Goal: Task Accomplishment & Management: Complete application form

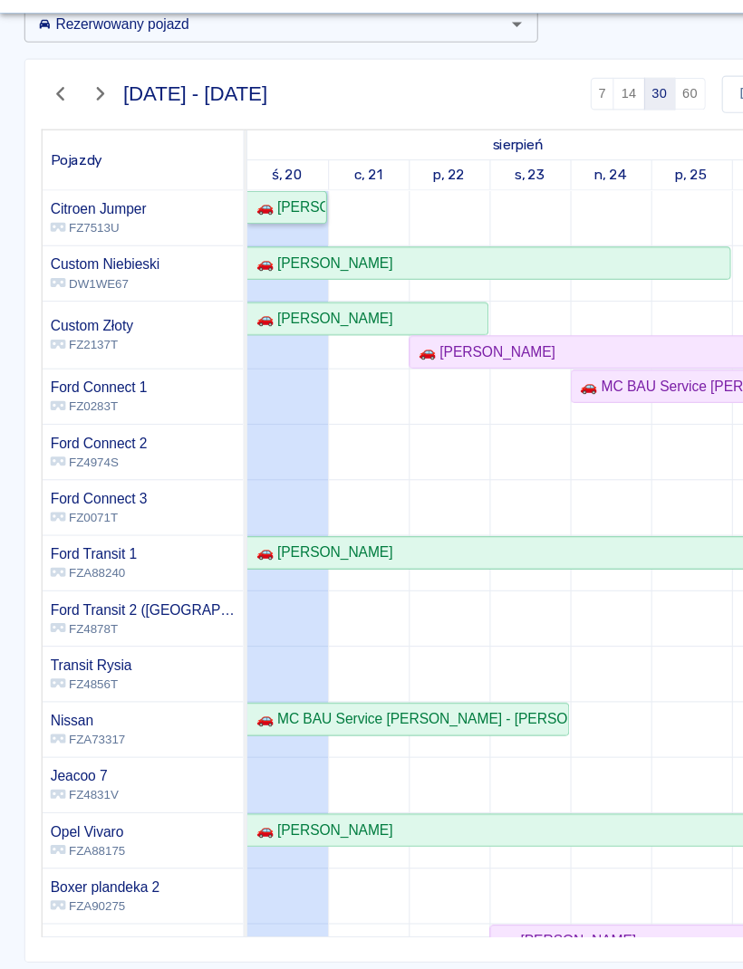
click at [275, 223] on div "🚗 [PERSON_NAME]" at bounding box center [257, 232] width 69 height 19
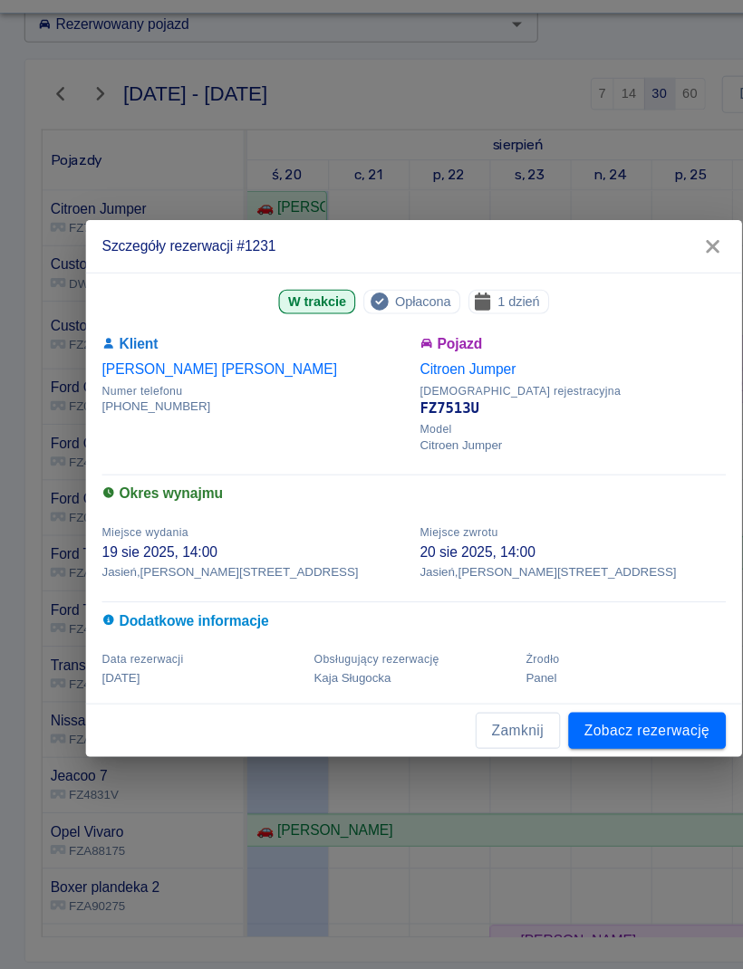
click at [587, 686] on link "Zobacz rezerwację" at bounding box center [580, 703] width 141 height 34
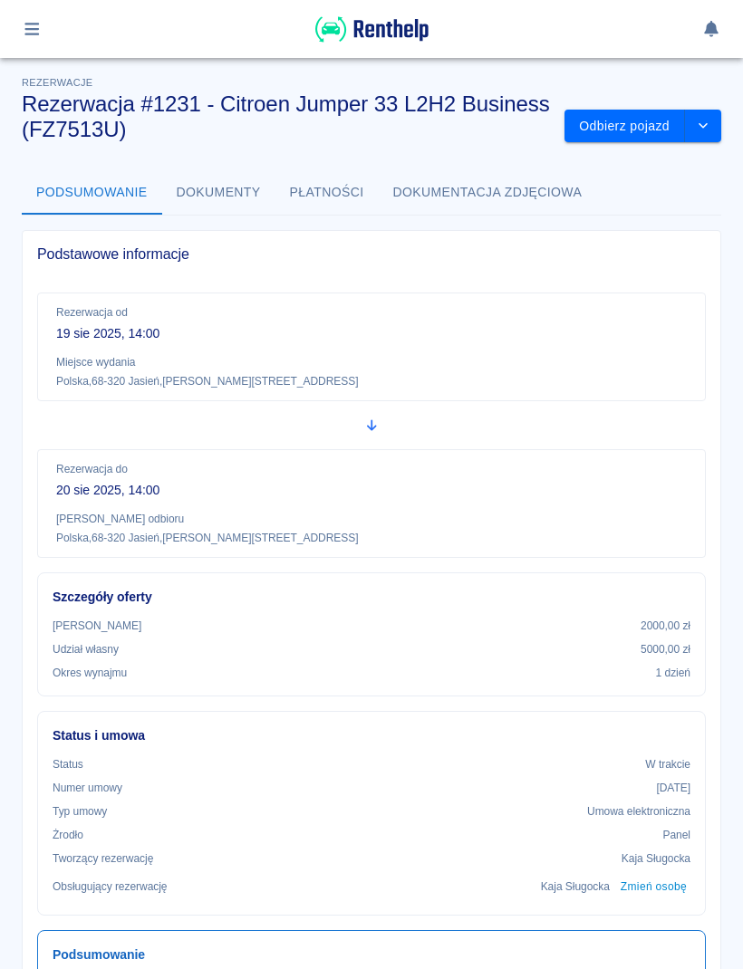
click at [637, 130] on button "Odbierz pojazd" at bounding box center [624, 127] width 120 height 34
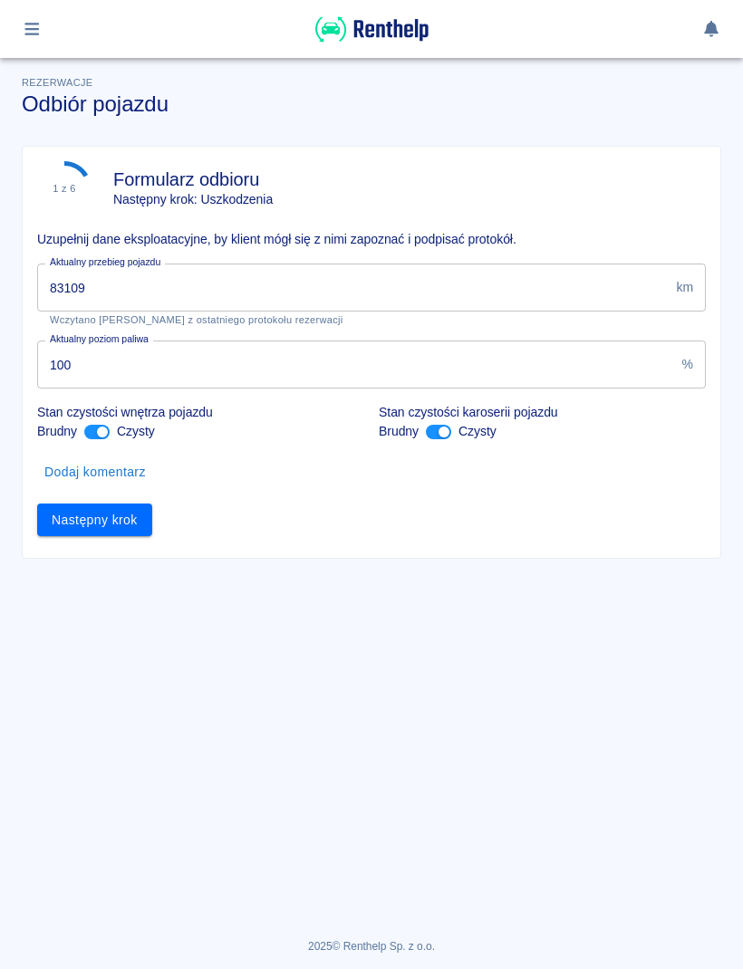
click at [604, 290] on input "83109" at bounding box center [352, 288] width 631 height 48
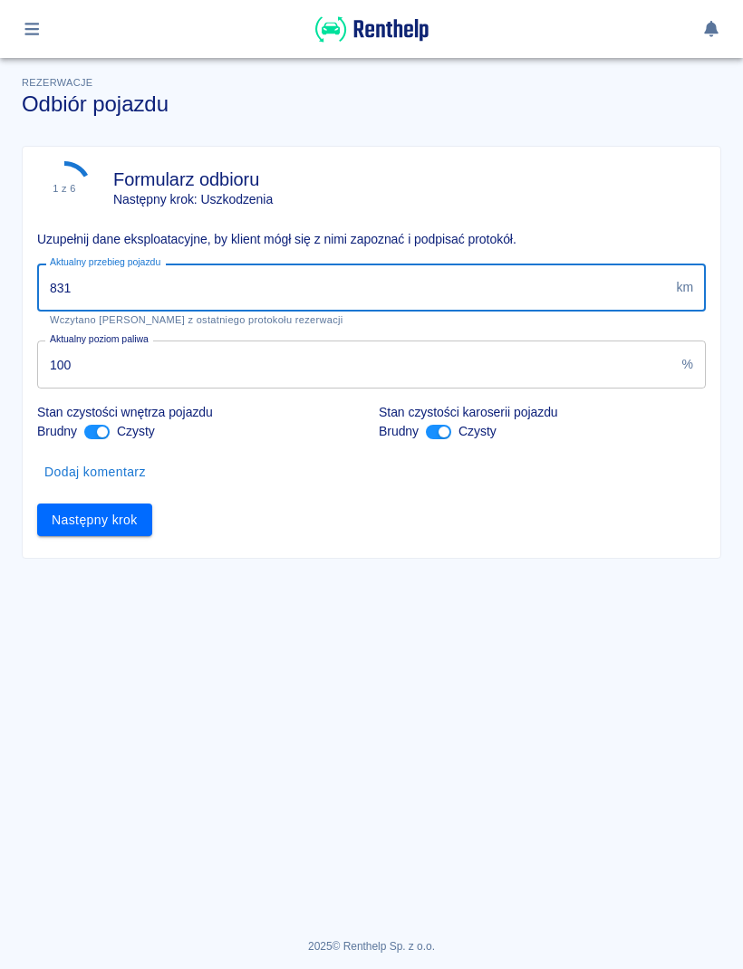
click at [580, 294] on input "831" at bounding box center [352, 288] width 631 height 48
click at [621, 305] on input "831" at bounding box center [352, 288] width 631 height 48
click at [524, 284] on input "83" at bounding box center [352, 288] width 631 height 48
click at [466, 361] on input "100" at bounding box center [356, 365] width 638 height 48
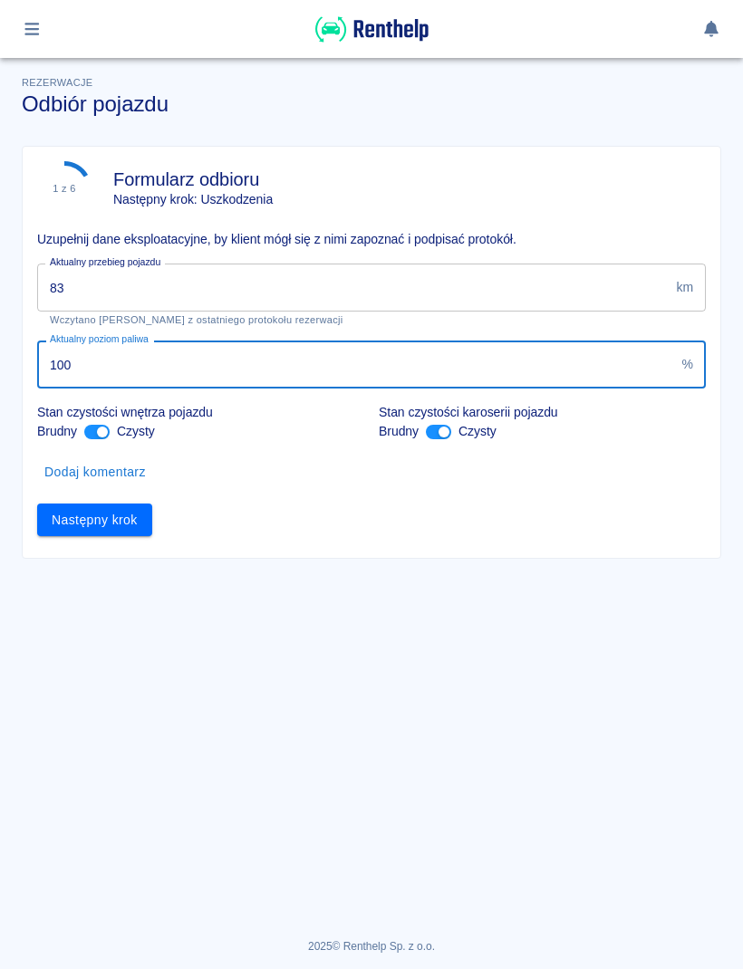
click at [524, 277] on input "83" at bounding box center [352, 288] width 631 height 48
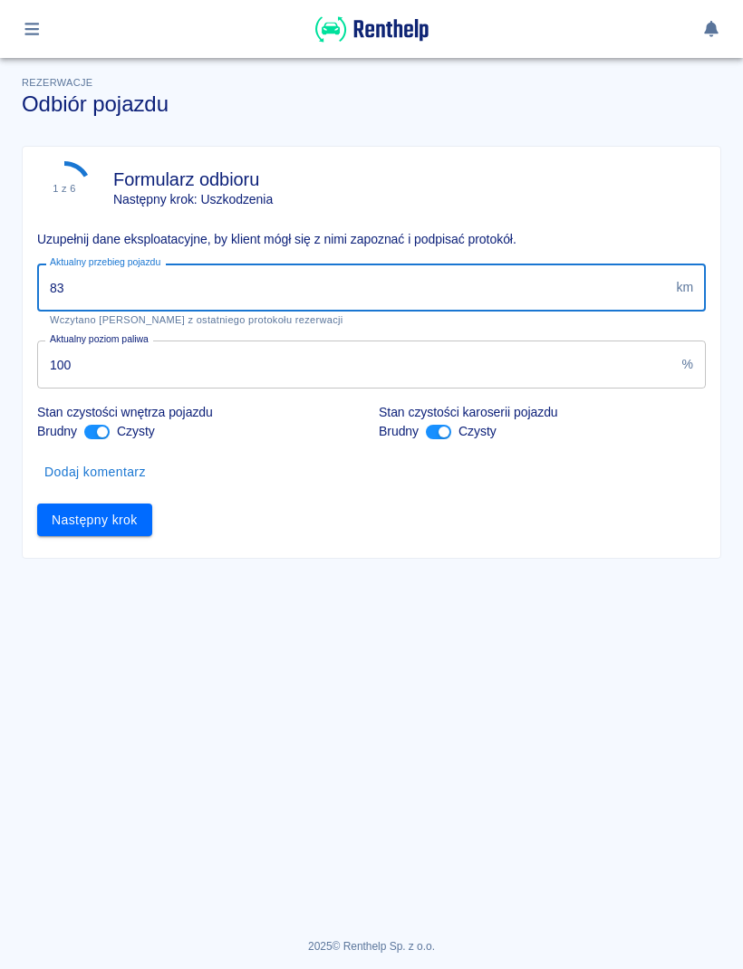
click at [518, 285] on input "83" at bounding box center [352, 288] width 631 height 48
click at [474, 296] on input "83" at bounding box center [352, 288] width 631 height 48
click at [660, 504] on div "Następny krok" at bounding box center [364, 513] width 683 height 48
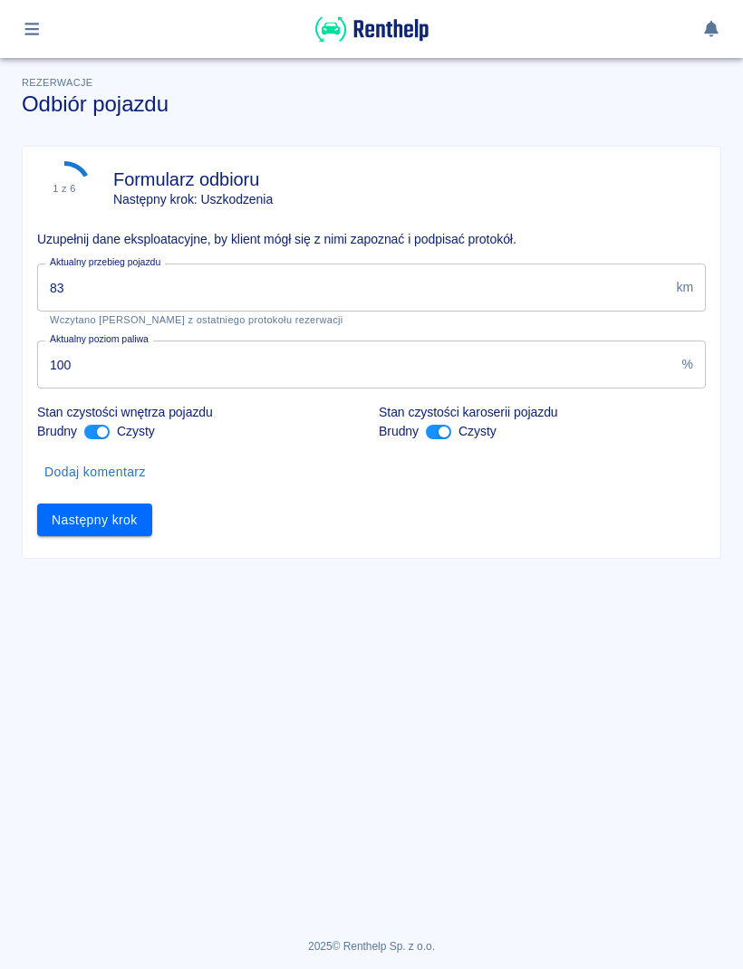
click at [503, 283] on input "83" at bounding box center [352, 288] width 631 height 48
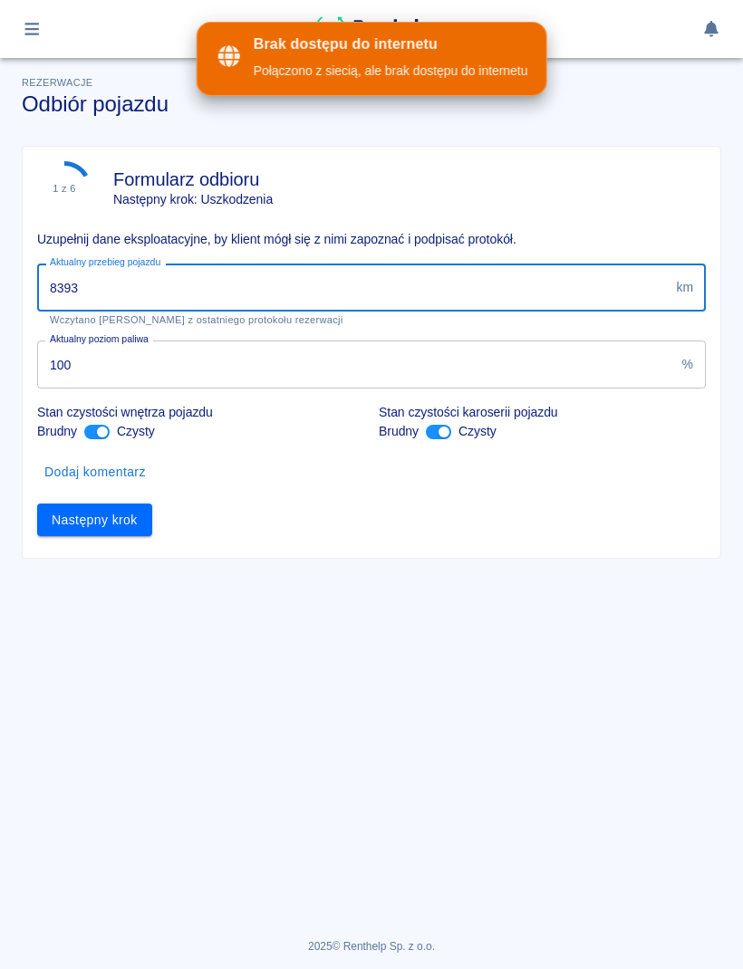
type input "83932"
click at [138, 530] on button "Następny krok" at bounding box center [94, 521] width 115 height 34
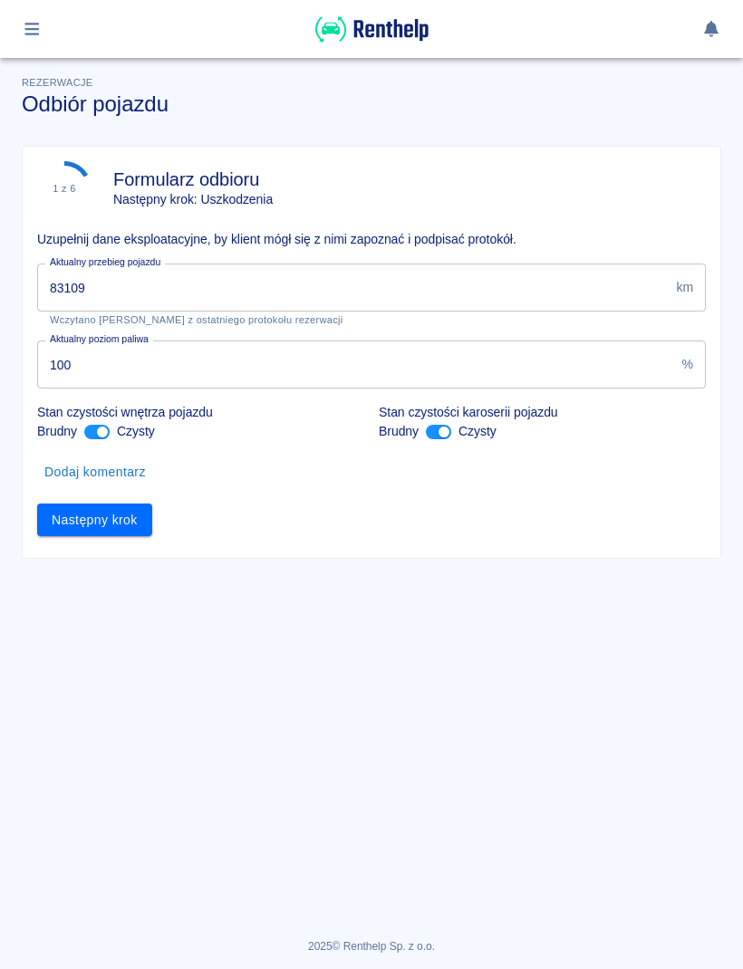
click at [437, 294] on input "83109" at bounding box center [352, 288] width 631 height 48
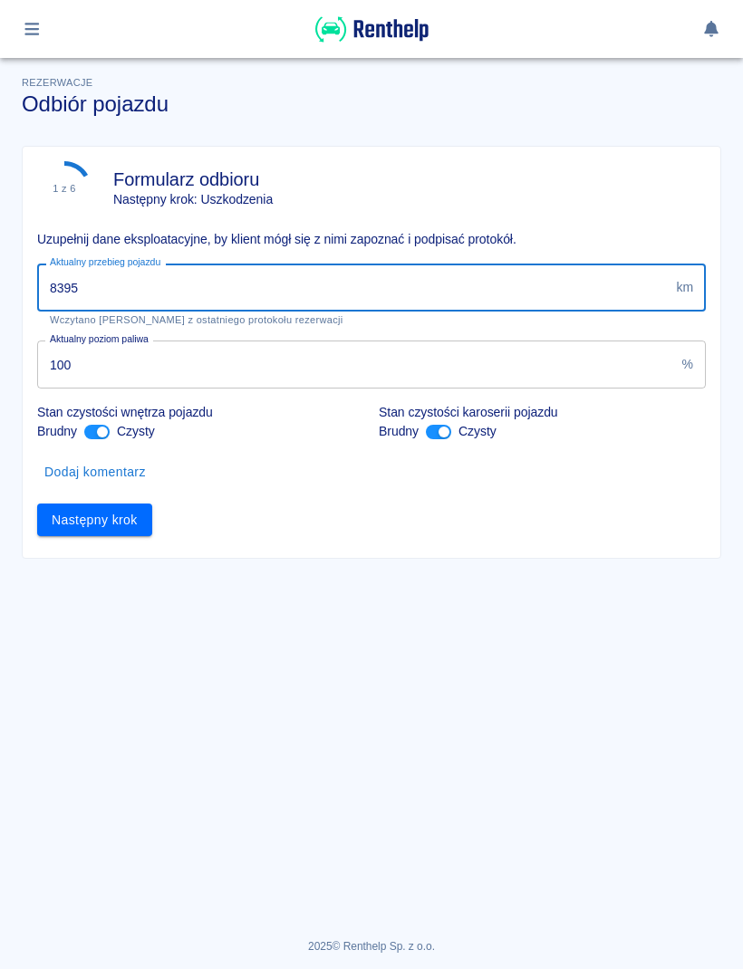
type input "83953"
click at [132, 516] on button "Następny krok" at bounding box center [94, 521] width 115 height 34
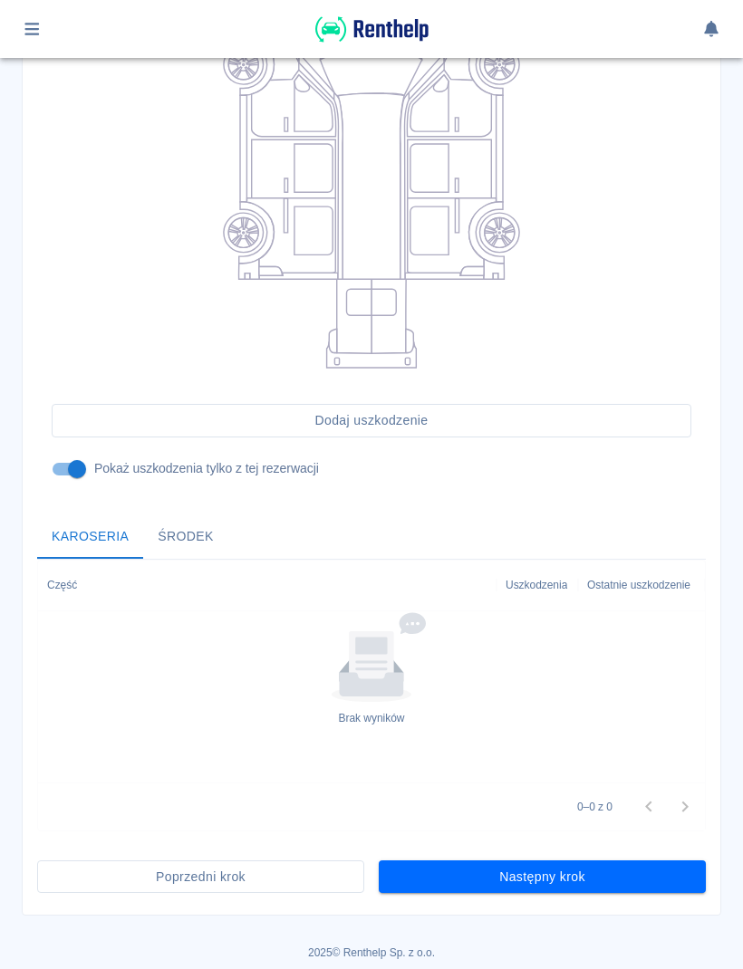
scroll to position [288, 0]
click at [612, 885] on button "Następny krok" at bounding box center [542, 877] width 327 height 34
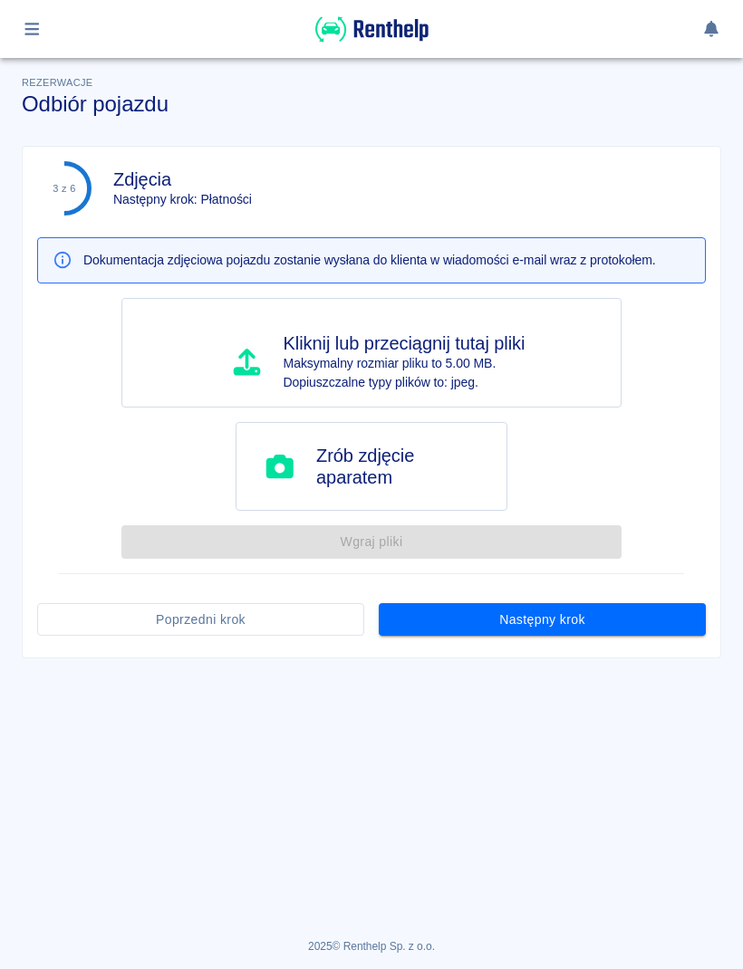
click at [655, 622] on button "Następny krok" at bounding box center [542, 620] width 327 height 34
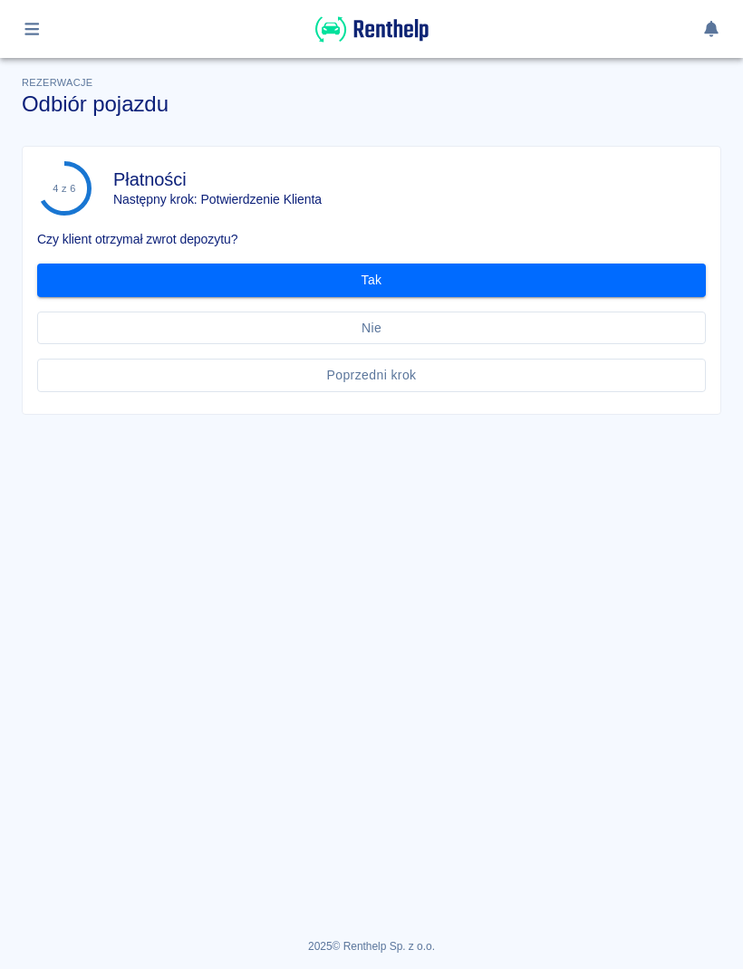
click at [589, 281] on button "Tak" at bounding box center [371, 281] width 668 height 34
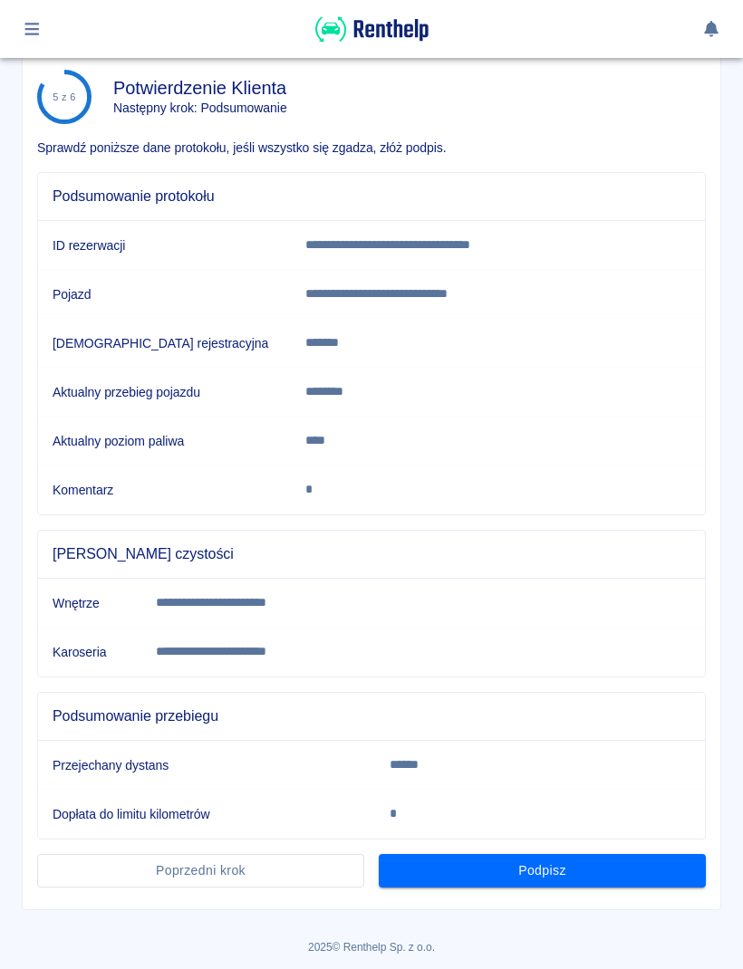
scroll to position [91, 0]
click at [644, 870] on button "Podpisz" at bounding box center [542, 871] width 327 height 34
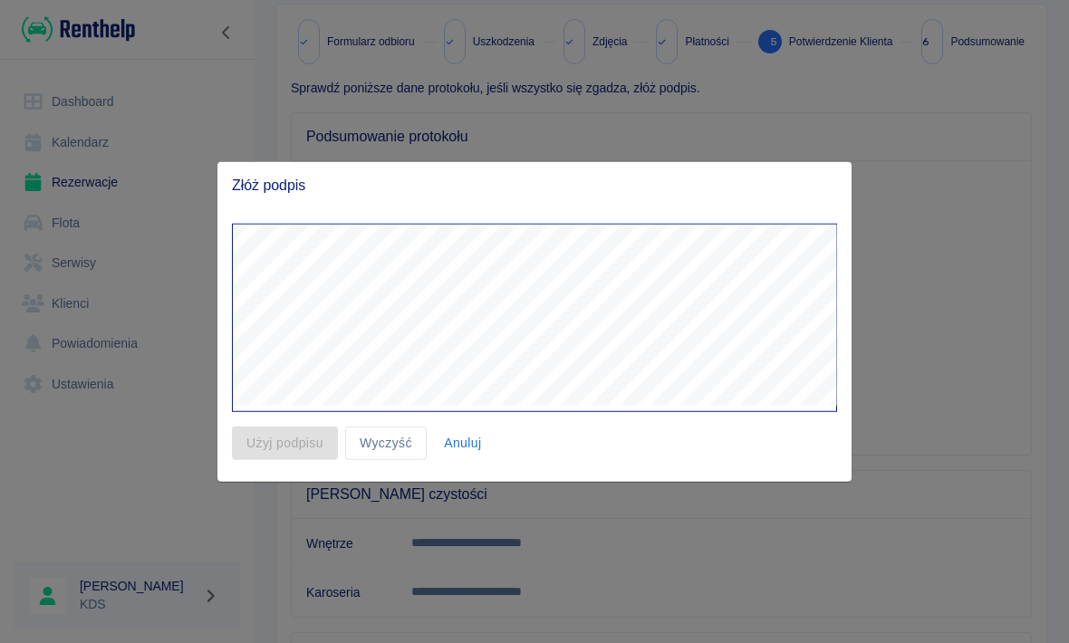
click at [742, 427] on div "Użyj podpisu Wyczyść Anuluj" at bounding box center [526, 436] width 619 height 48
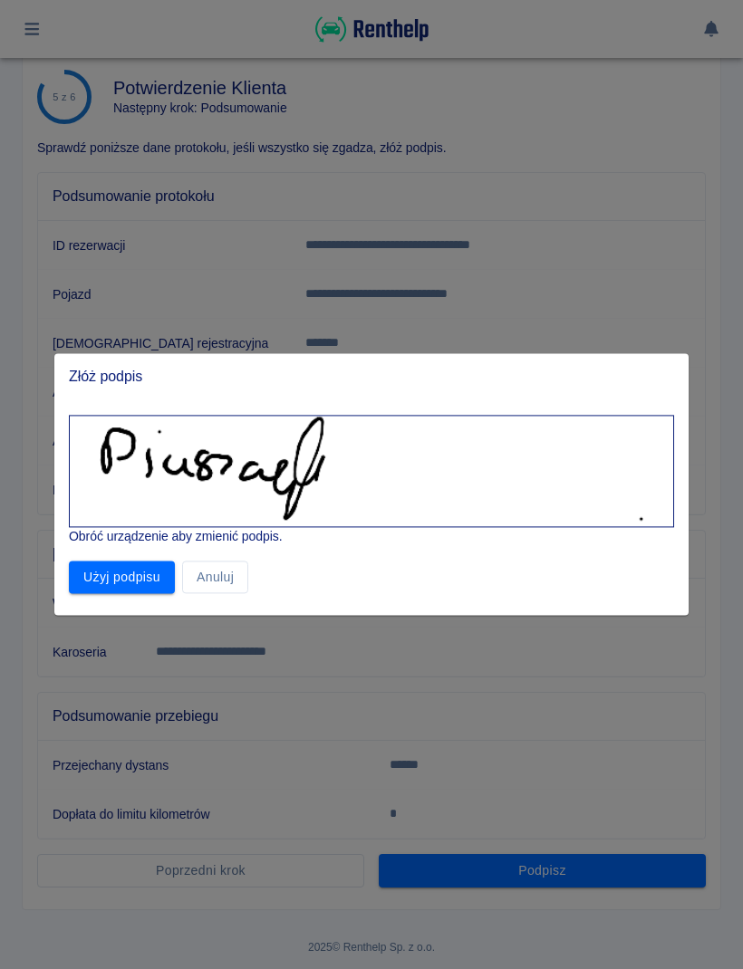
click at [165, 593] on button "Użyj podpisu" at bounding box center [122, 578] width 106 height 34
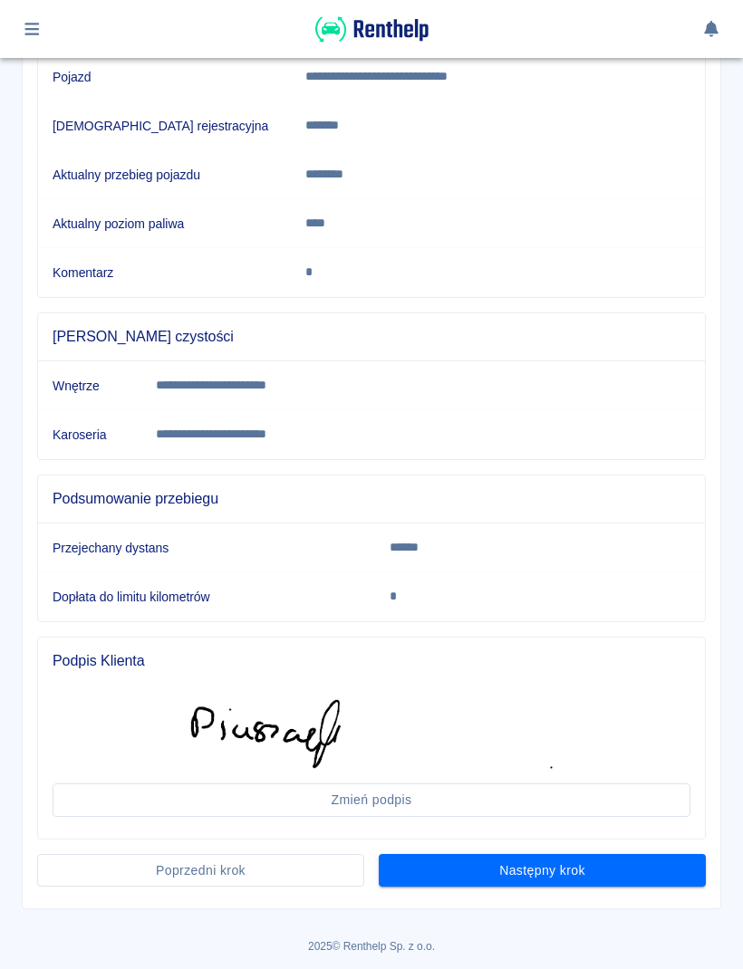
scroll to position [308, 0]
click at [651, 871] on button "Następny krok" at bounding box center [542, 872] width 327 height 34
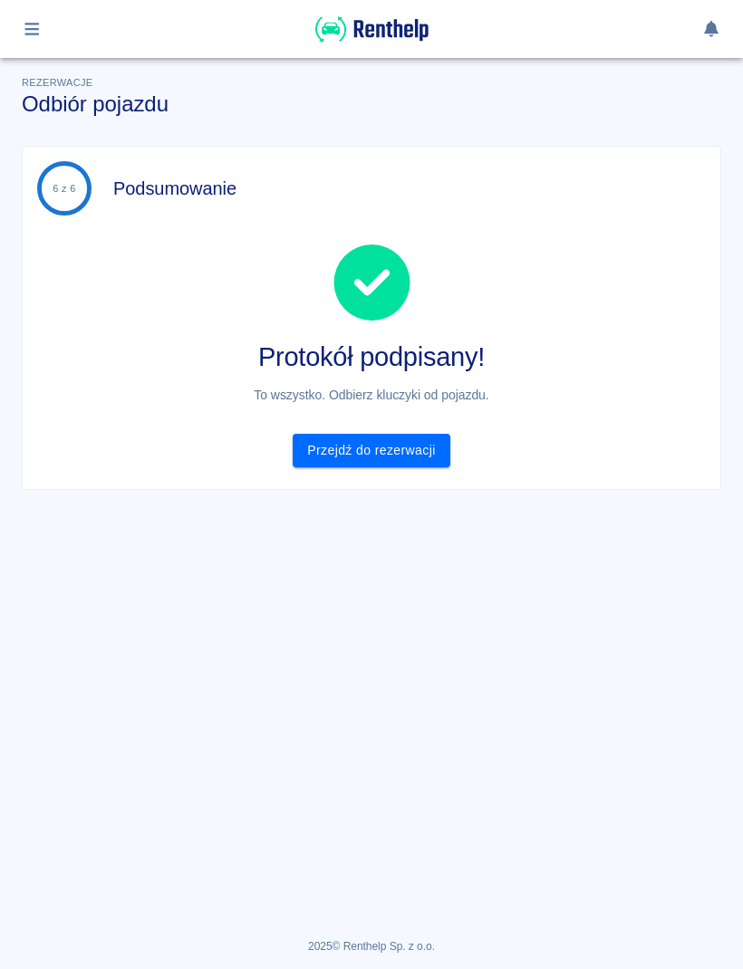
scroll to position [0, 0]
click at [407, 450] on link "Przejdź do rezerwacji" at bounding box center [371, 451] width 157 height 34
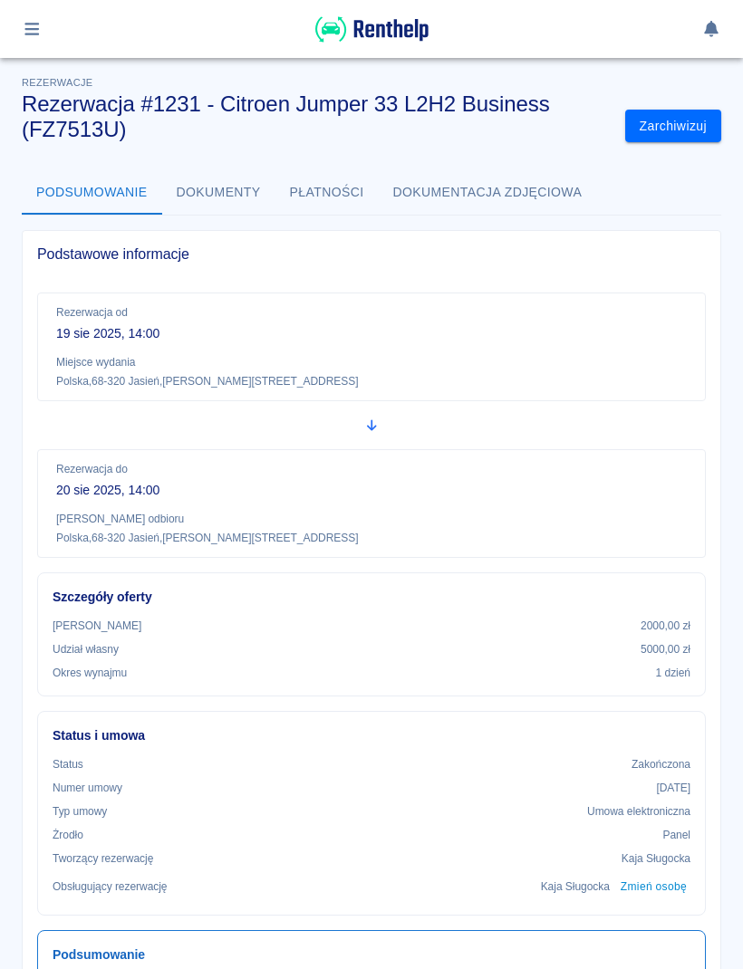
click at [405, 23] on img at bounding box center [371, 29] width 113 height 30
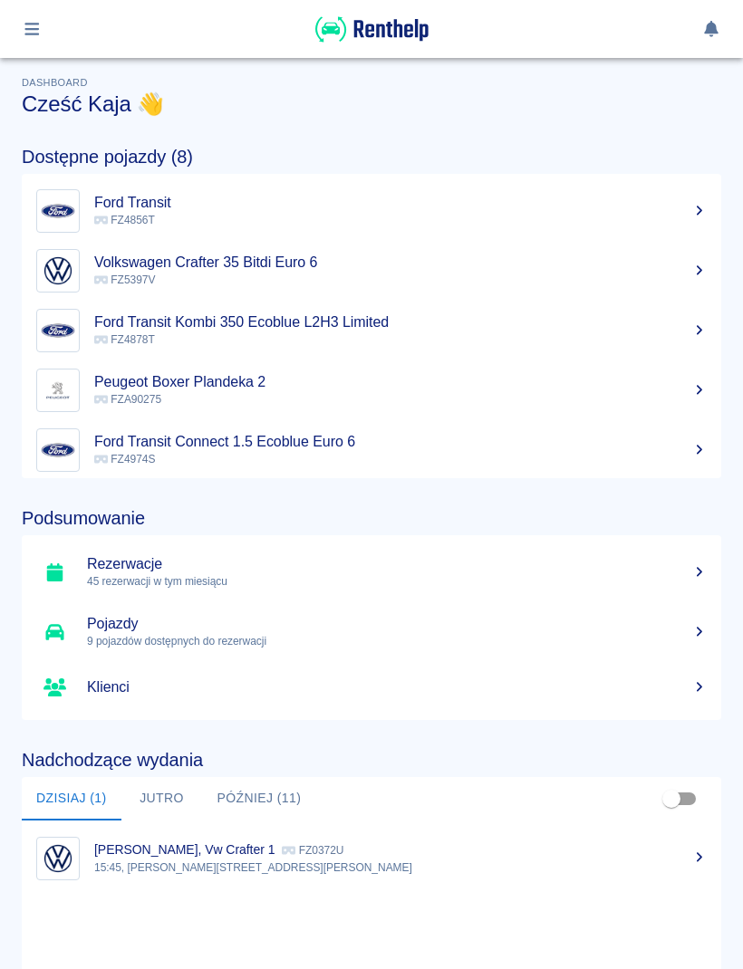
click at [48, 28] on button "button" at bounding box center [31, 29] width 35 height 31
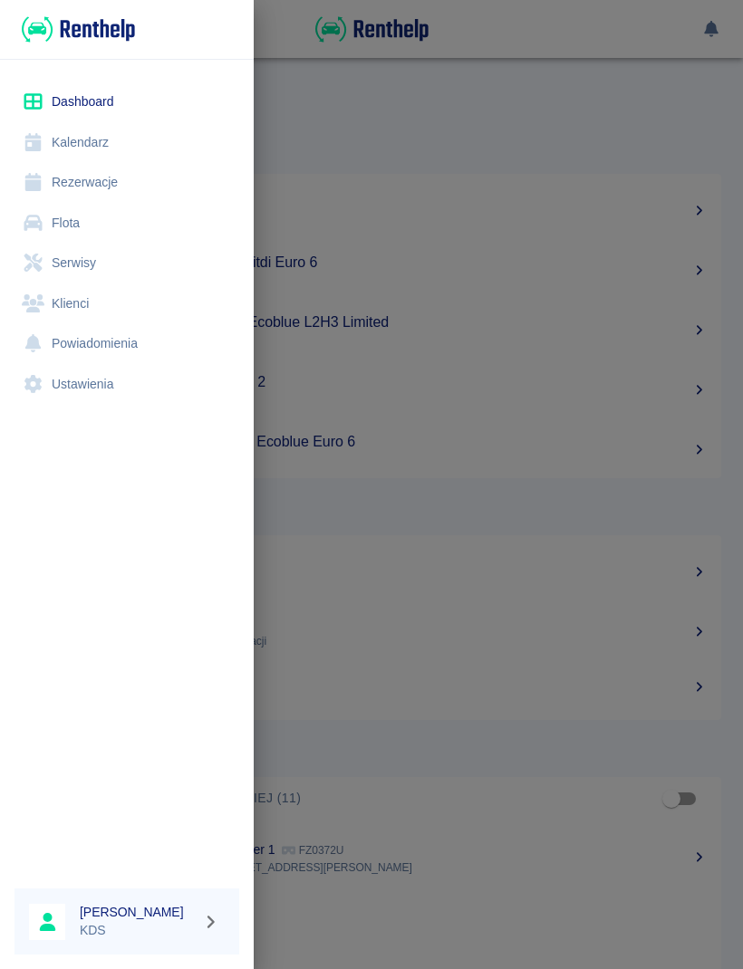
click at [558, 180] on div at bounding box center [371, 484] width 743 height 969
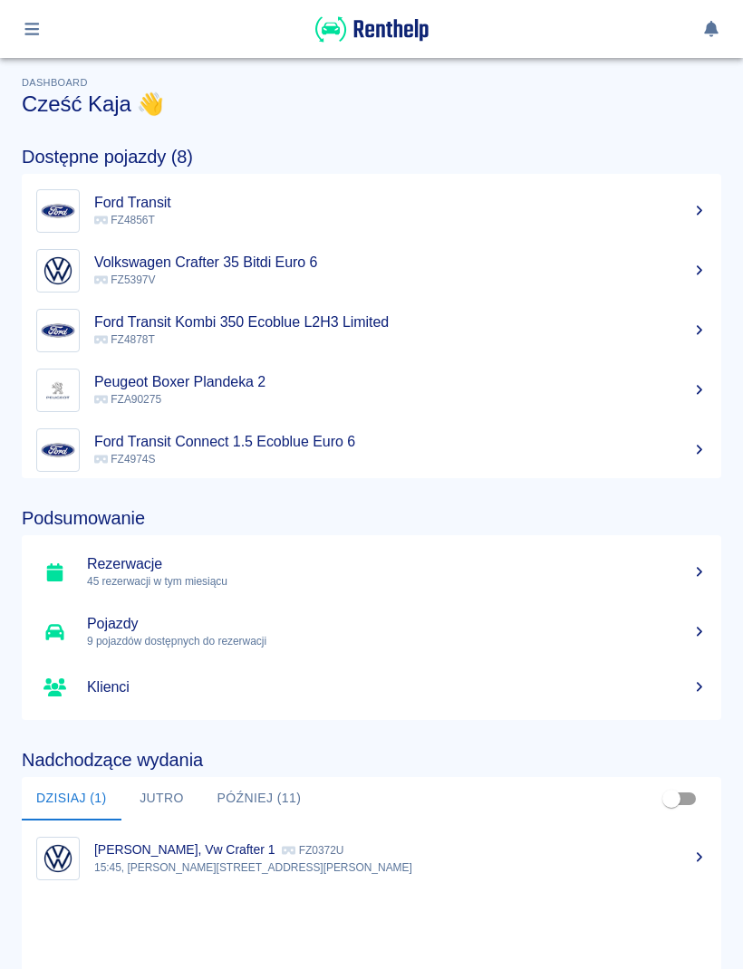
click at [45, 38] on button "button" at bounding box center [31, 29] width 35 height 31
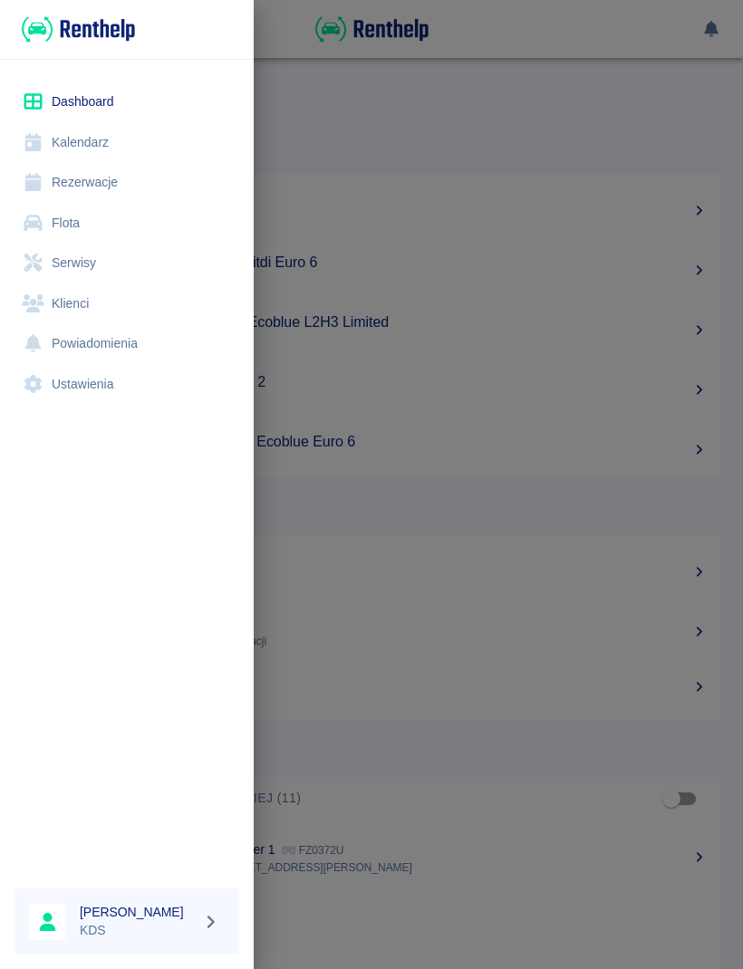
click at [96, 151] on link "Kalendarz" at bounding box center [126, 142] width 225 height 41
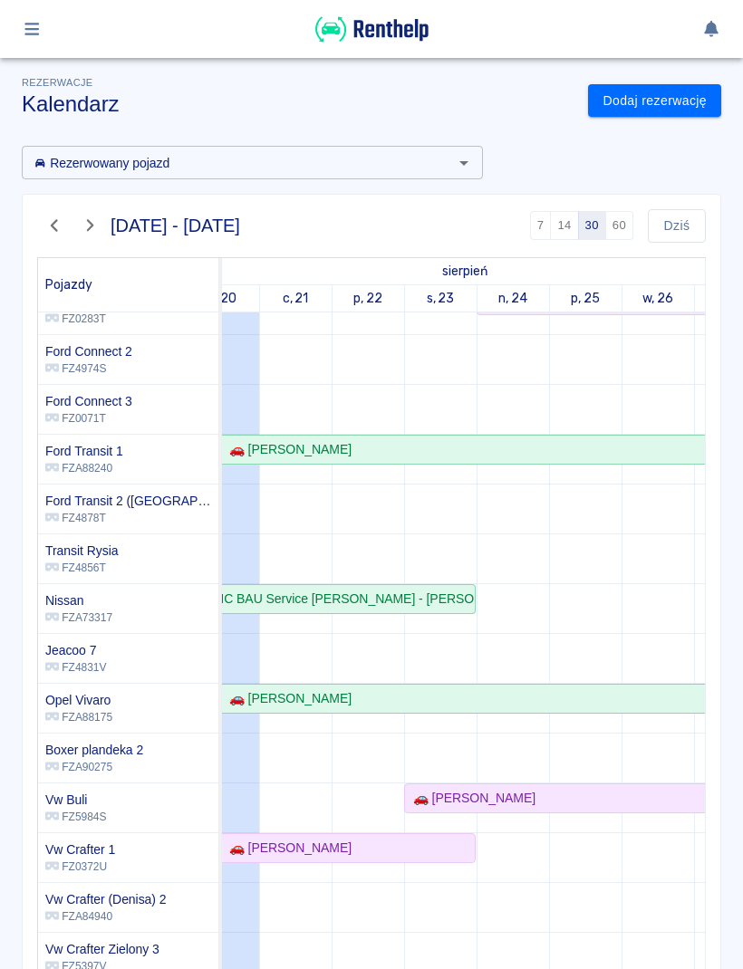
click at [40, 29] on icon "button" at bounding box center [32, 29] width 21 height 16
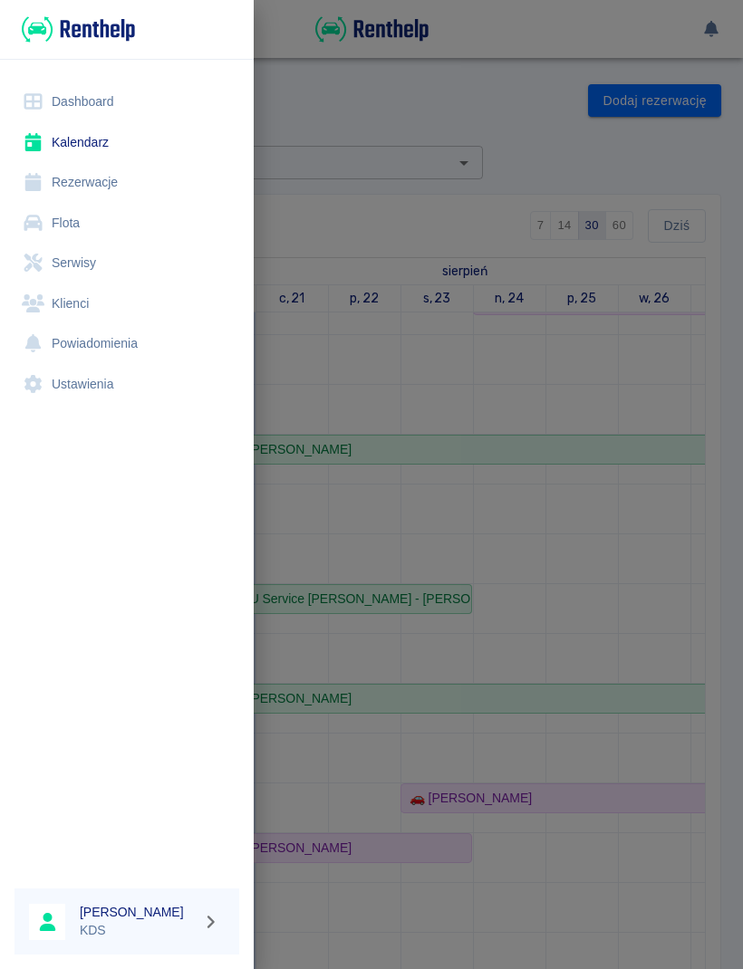
click at [79, 225] on link "Flota" at bounding box center [126, 223] width 225 height 41
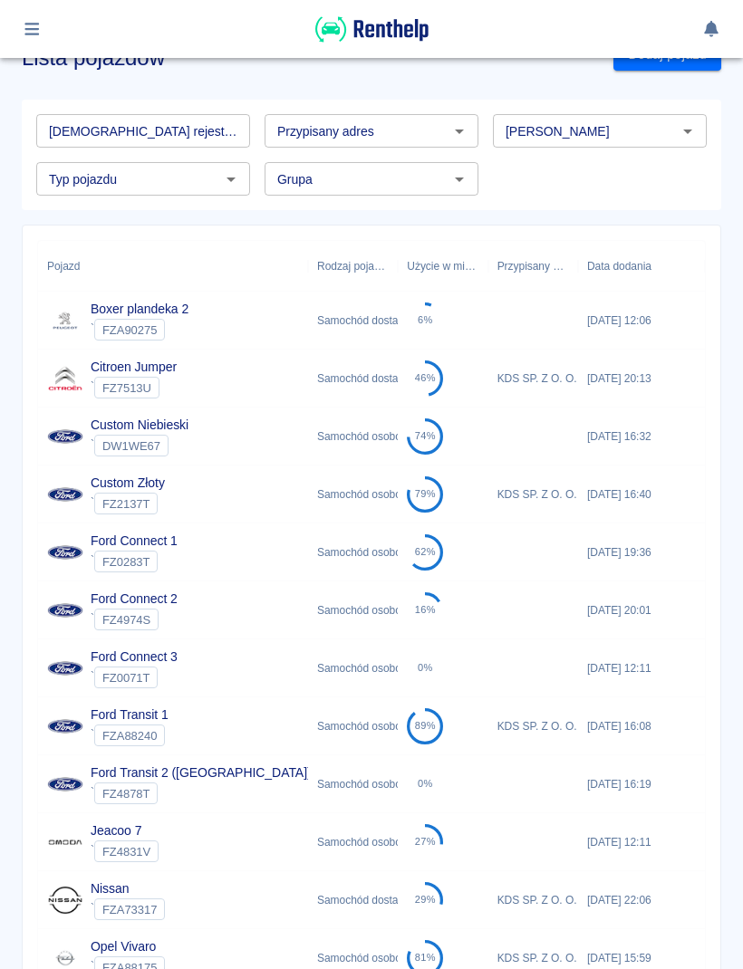
scroll to position [47, 0]
click at [325, 388] on div "Samochód dostawczy" at bounding box center [353, 378] width 90 height 58
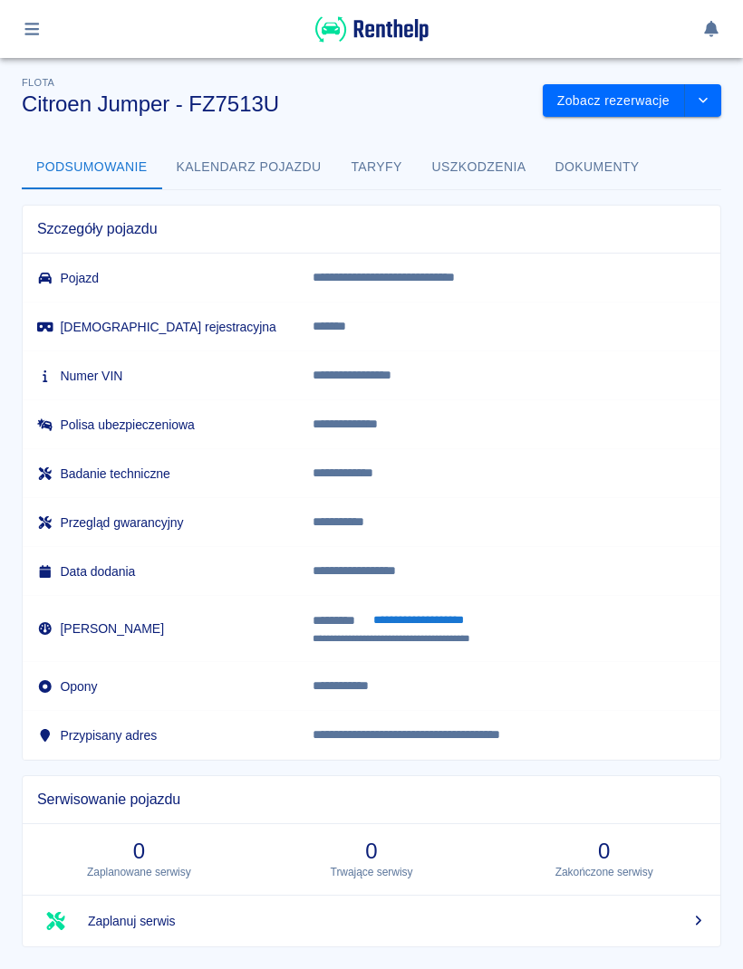
click at [468, 624] on button "**********" at bounding box center [417, 620] width 111 height 20
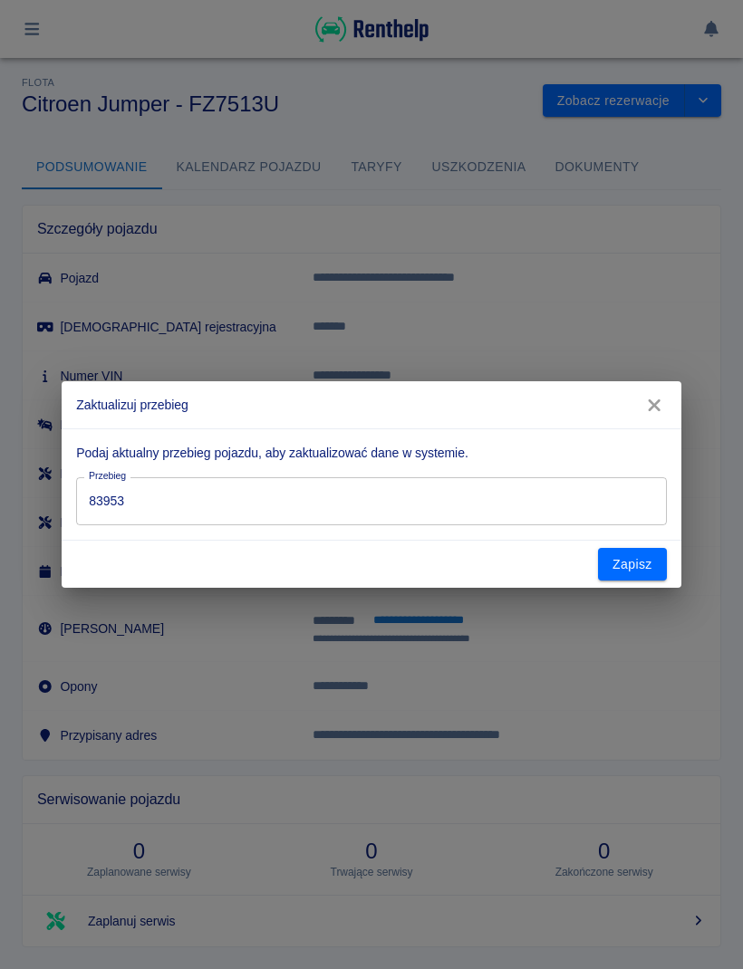
click at [484, 481] on input "83953" at bounding box center [371, 501] width 590 height 48
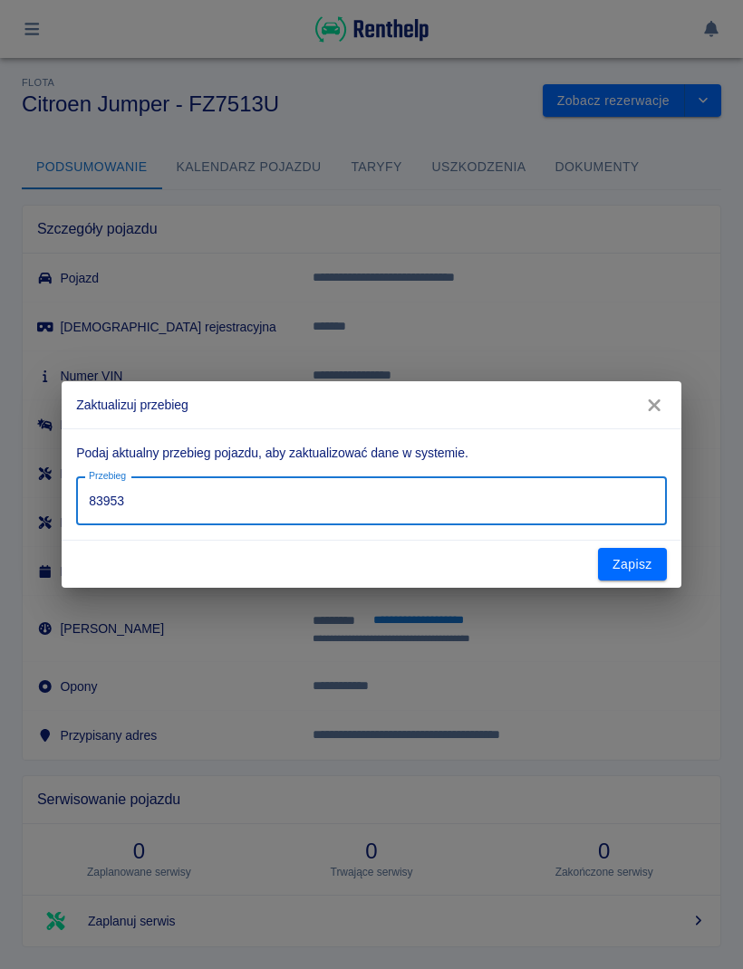
click at [549, 514] on input "83953" at bounding box center [371, 501] width 590 height 48
type input "83932"
click at [616, 575] on button "Zapisz" at bounding box center [632, 565] width 69 height 34
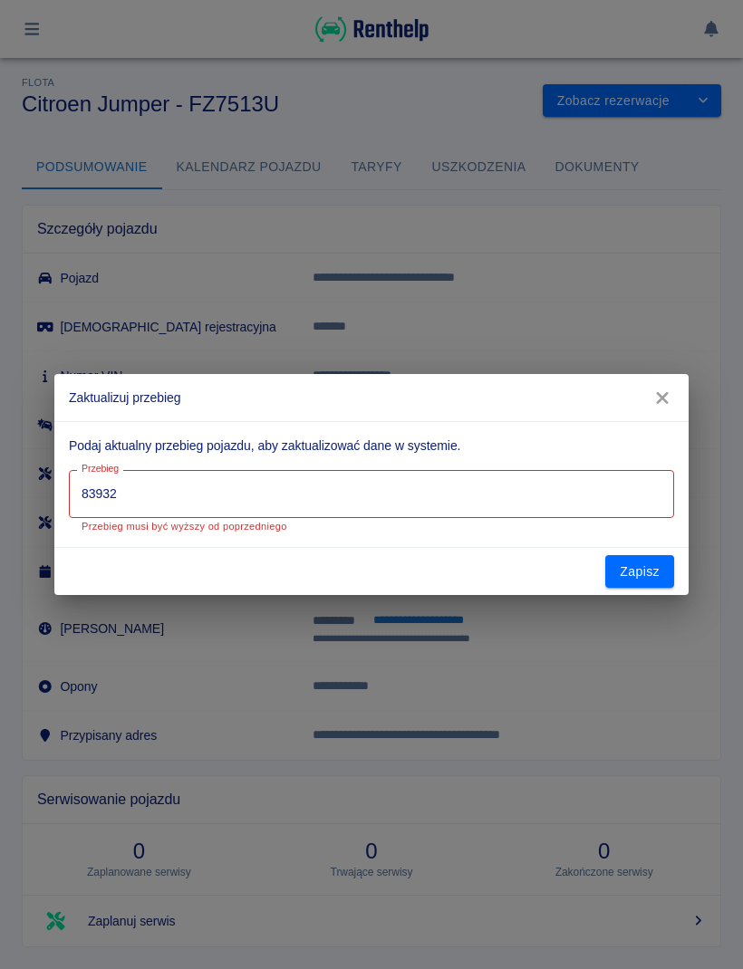
click at [514, 497] on input "83932" at bounding box center [371, 494] width 605 height 48
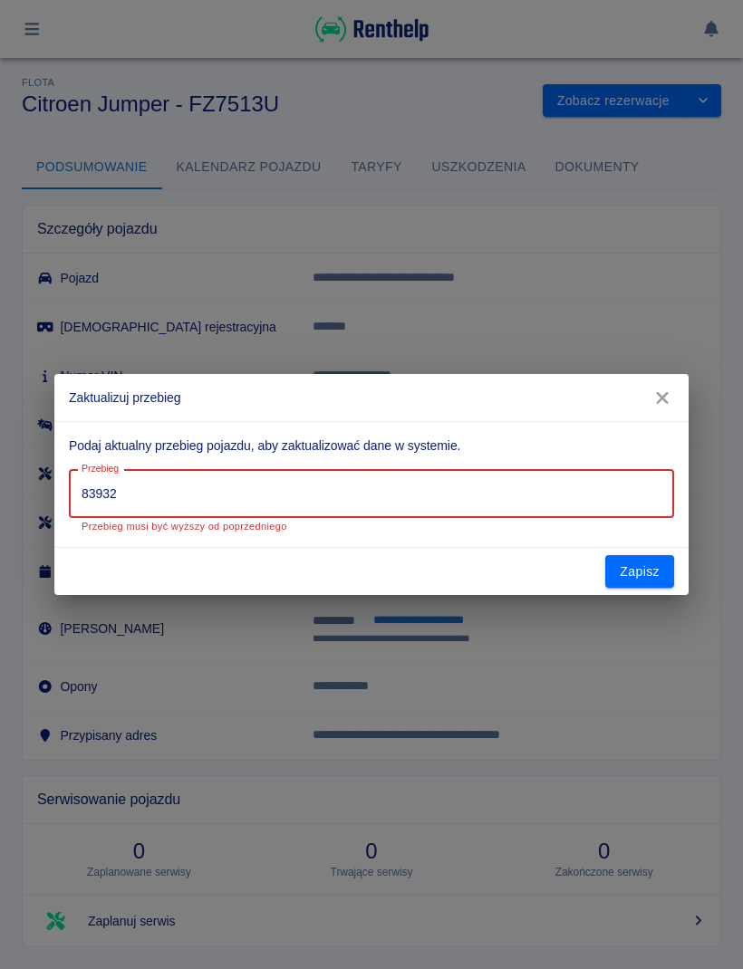
click at [637, 571] on button "Zapisz" at bounding box center [639, 572] width 69 height 34
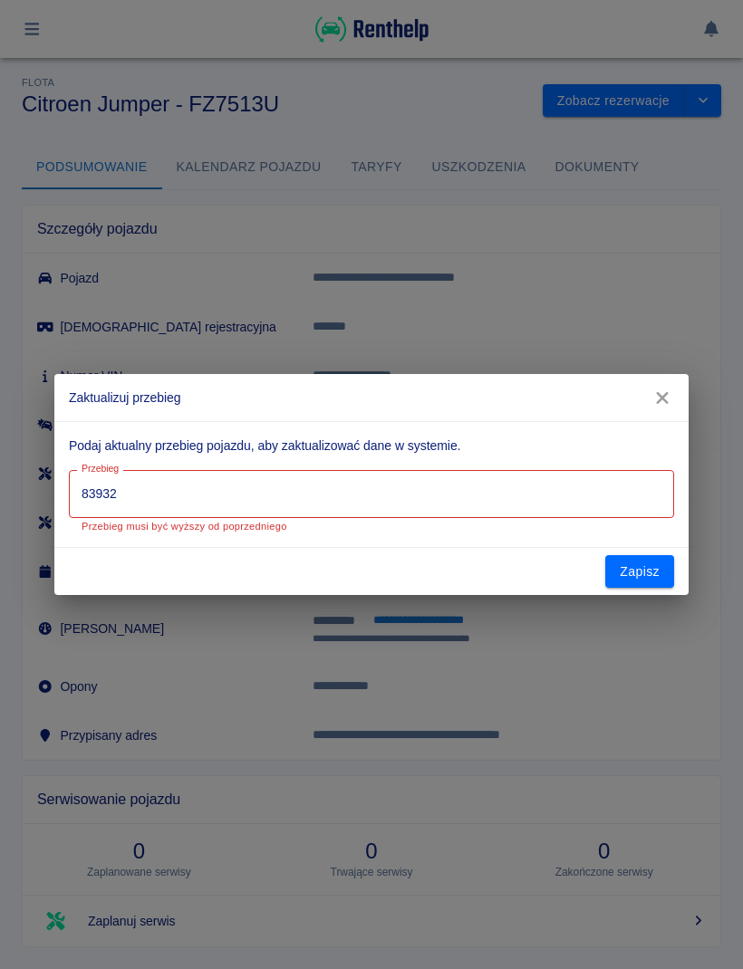
click at [573, 491] on input "83932" at bounding box center [371, 494] width 605 height 48
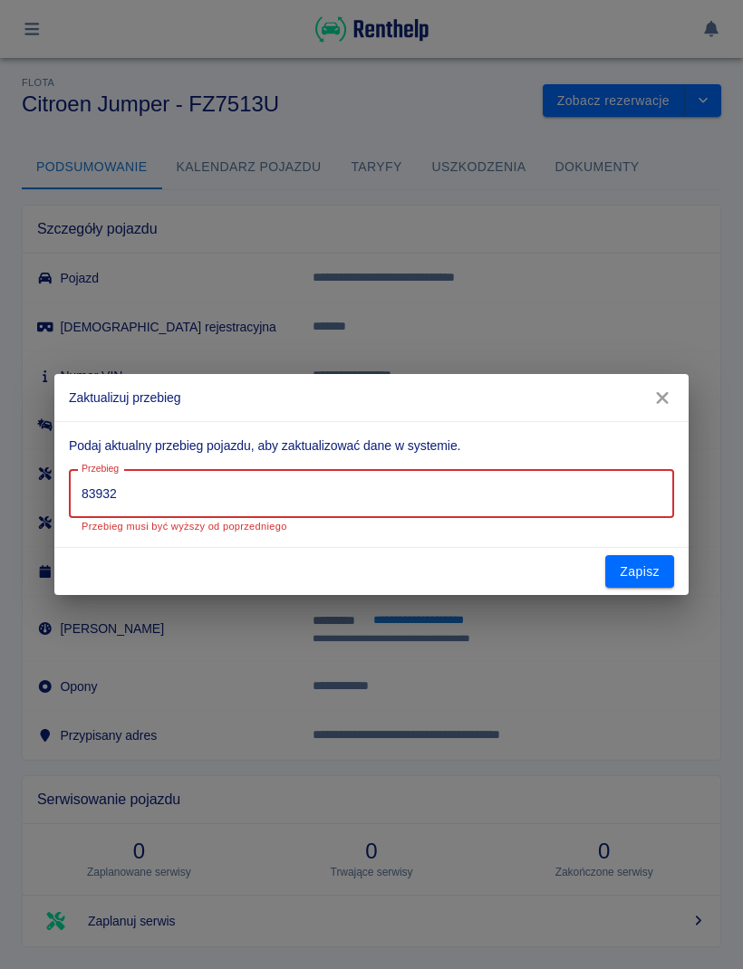
click at [650, 582] on button "Zapisz" at bounding box center [639, 572] width 69 height 34
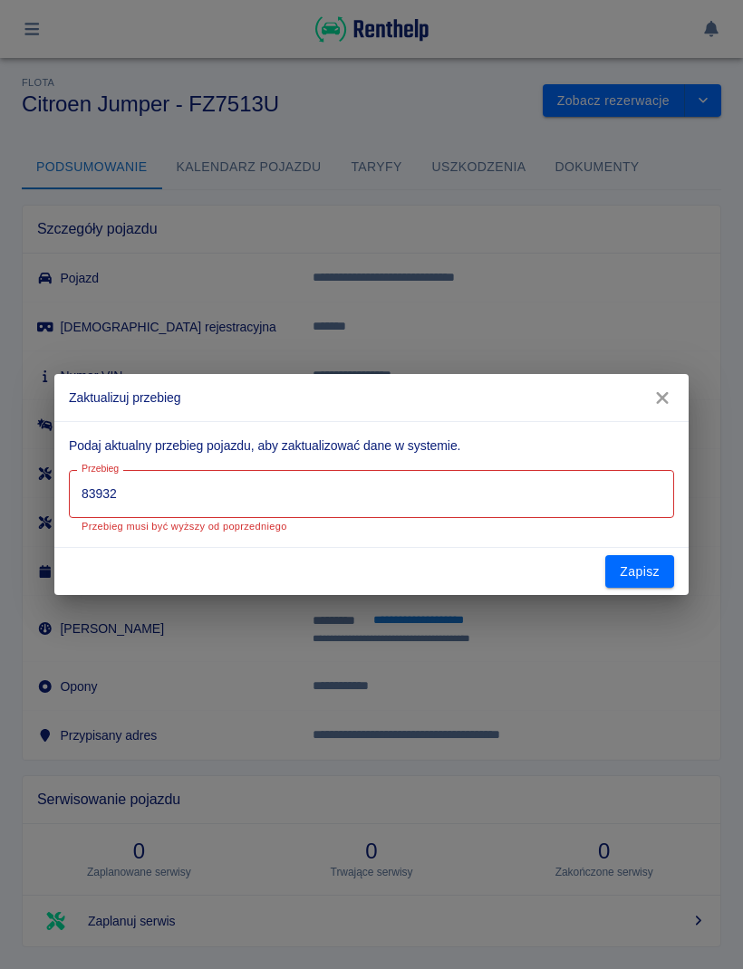
click at [652, 576] on button "Zapisz" at bounding box center [639, 572] width 69 height 34
click at [652, 575] on button "Zapisz" at bounding box center [639, 572] width 69 height 34
click at [652, 574] on button "Zapisz" at bounding box center [639, 572] width 69 height 34
click at [677, 405] on button "button" at bounding box center [662, 398] width 38 height 34
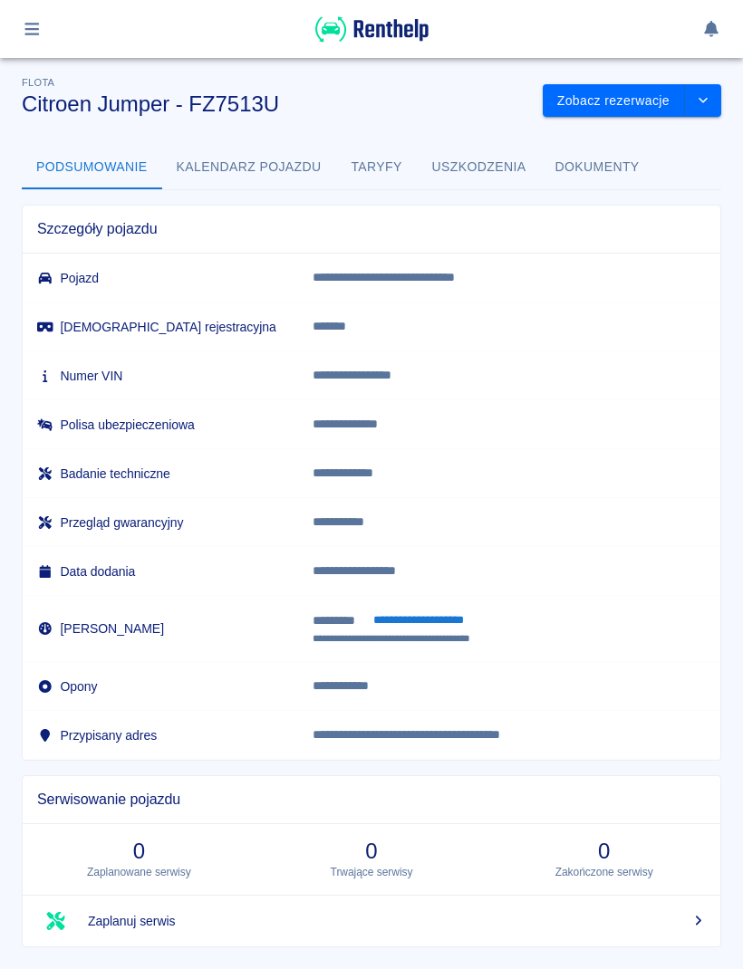
click at [460, 621] on button "**********" at bounding box center [417, 620] width 111 height 20
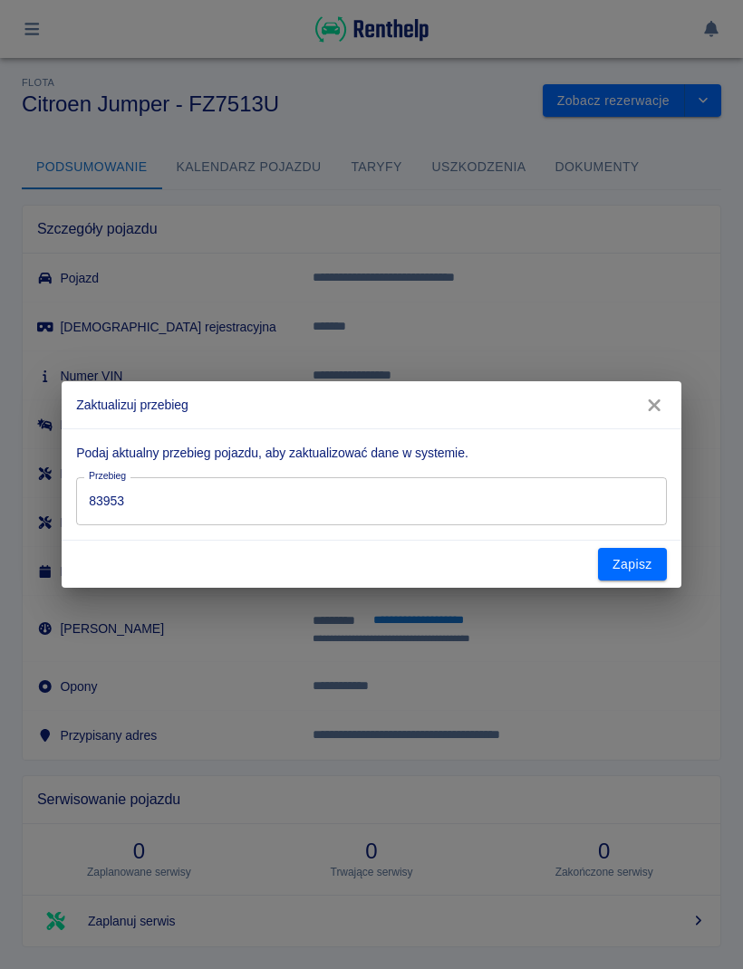
click at [490, 496] on input "83953" at bounding box center [371, 501] width 590 height 48
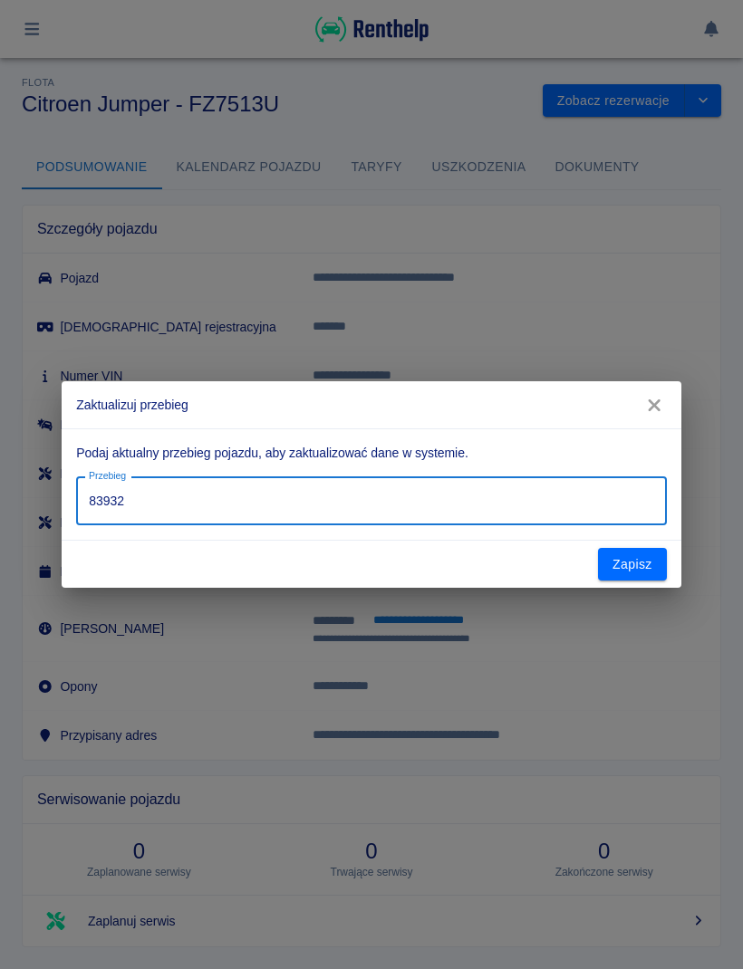
type input "83932"
click at [628, 573] on button "Zapisz" at bounding box center [632, 565] width 69 height 34
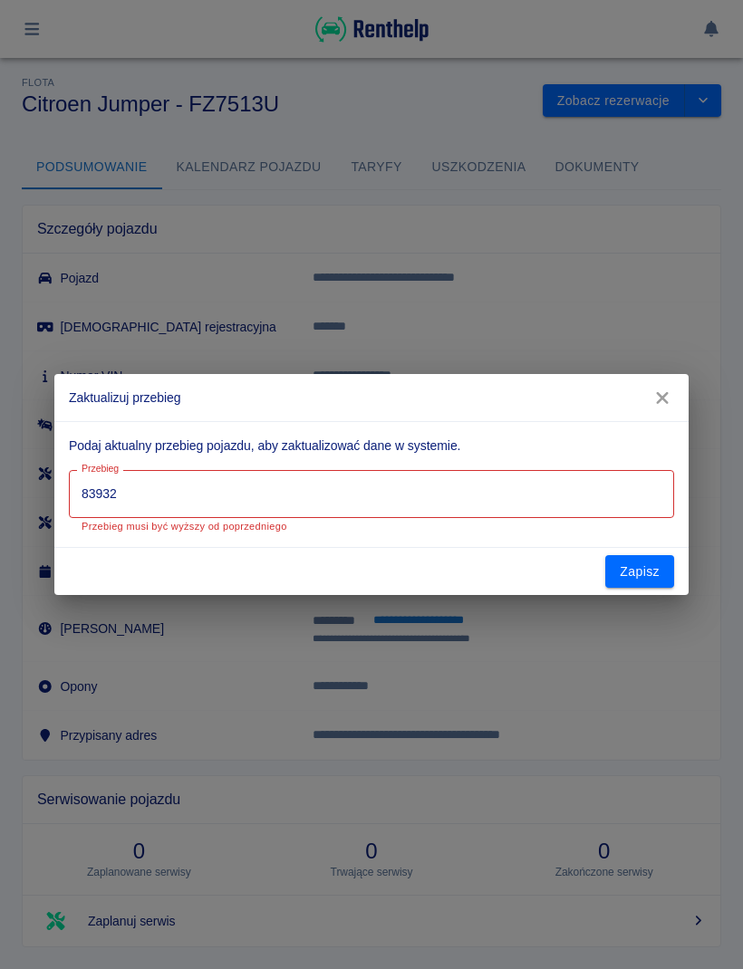
click at [639, 575] on button "Zapisz" at bounding box center [639, 572] width 69 height 34
click at [638, 575] on button "Zapisz" at bounding box center [639, 572] width 69 height 34
click at [640, 574] on button "Zapisz" at bounding box center [639, 572] width 69 height 34
click at [639, 573] on button "Zapisz" at bounding box center [639, 572] width 69 height 34
click at [634, 563] on button "Zapisz" at bounding box center [639, 572] width 69 height 34
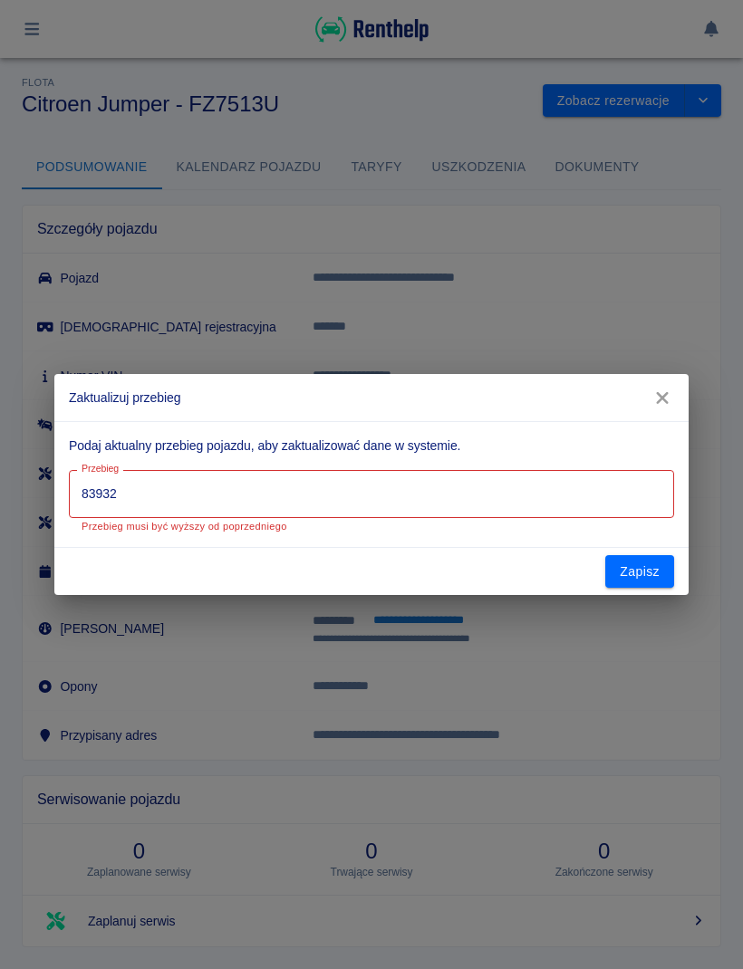
click at [634, 562] on button "Zapisz" at bounding box center [639, 572] width 69 height 34
click at [661, 396] on icon "button" at bounding box center [662, 398] width 12 height 12
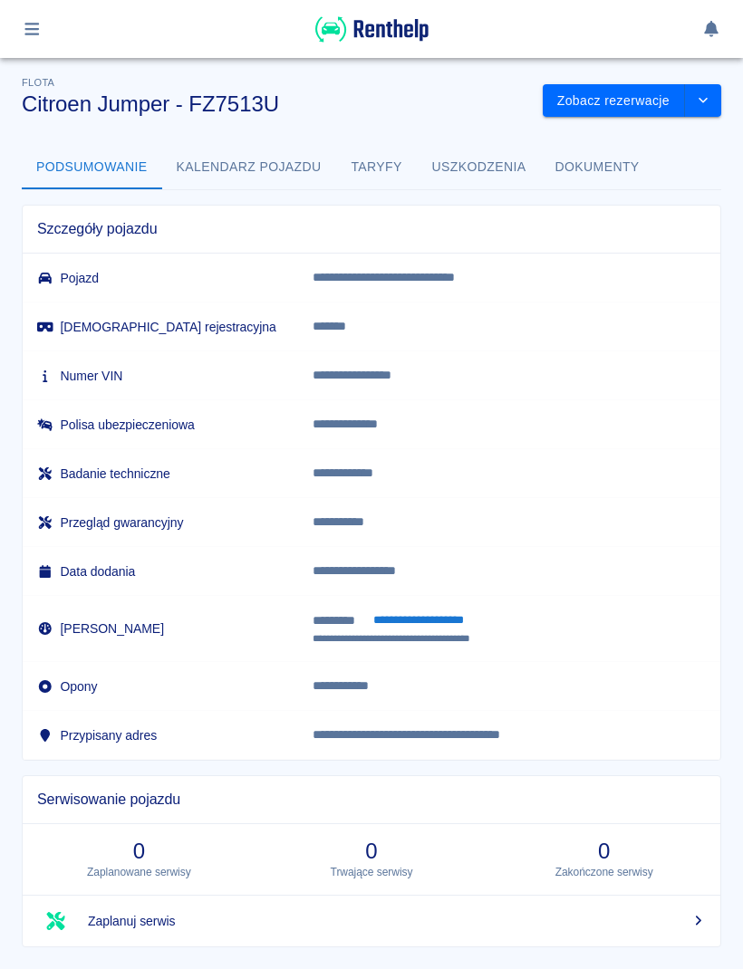
click at [691, 102] on button "drop-down" at bounding box center [703, 101] width 36 height 34
click at [679, 150] on li "Zaktualizuj dane pojazdu" at bounding box center [632, 139] width 168 height 30
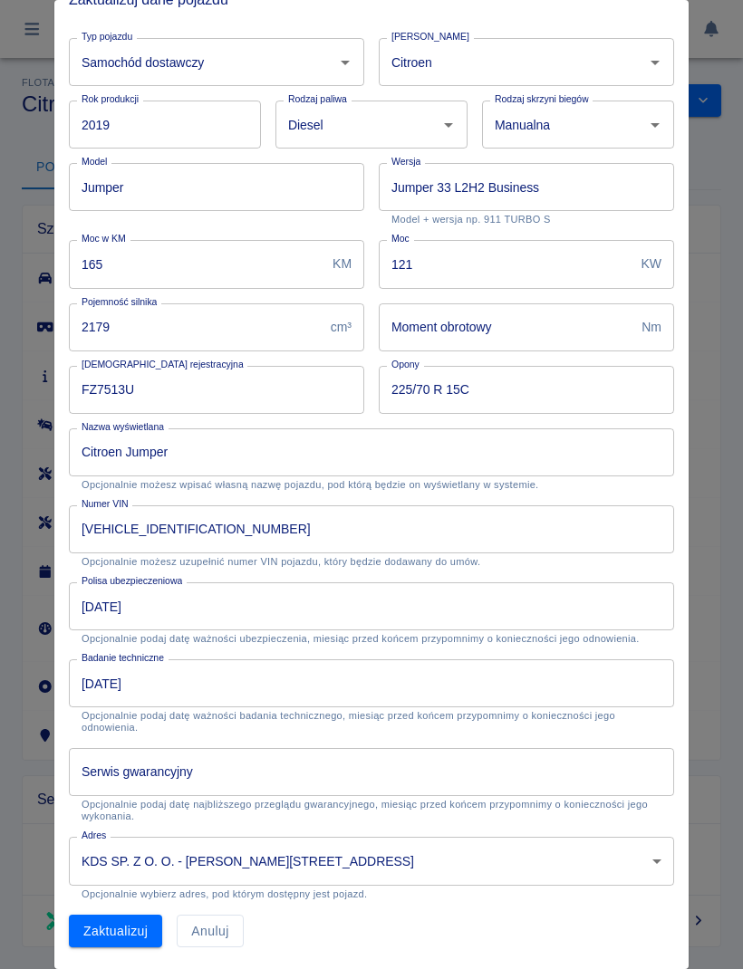
scroll to position [24, 0]
click at [124, 938] on button "Zaktualizuj" at bounding box center [115, 932] width 93 height 34
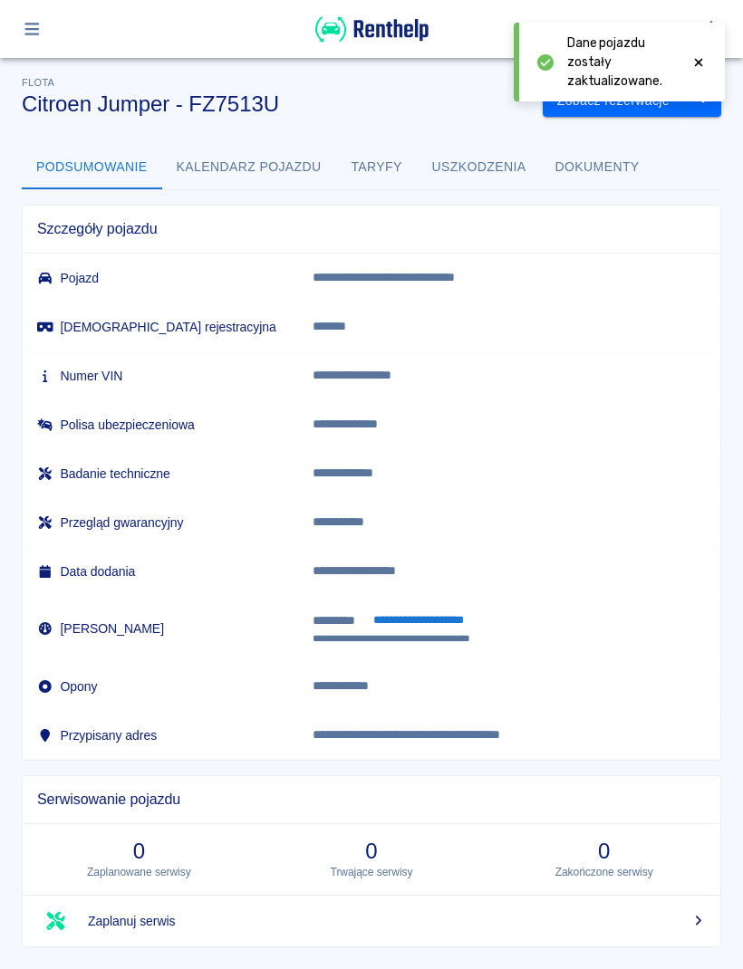
click at [457, 629] on button "**********" at bounding box center [417, 620] width 111 height 20
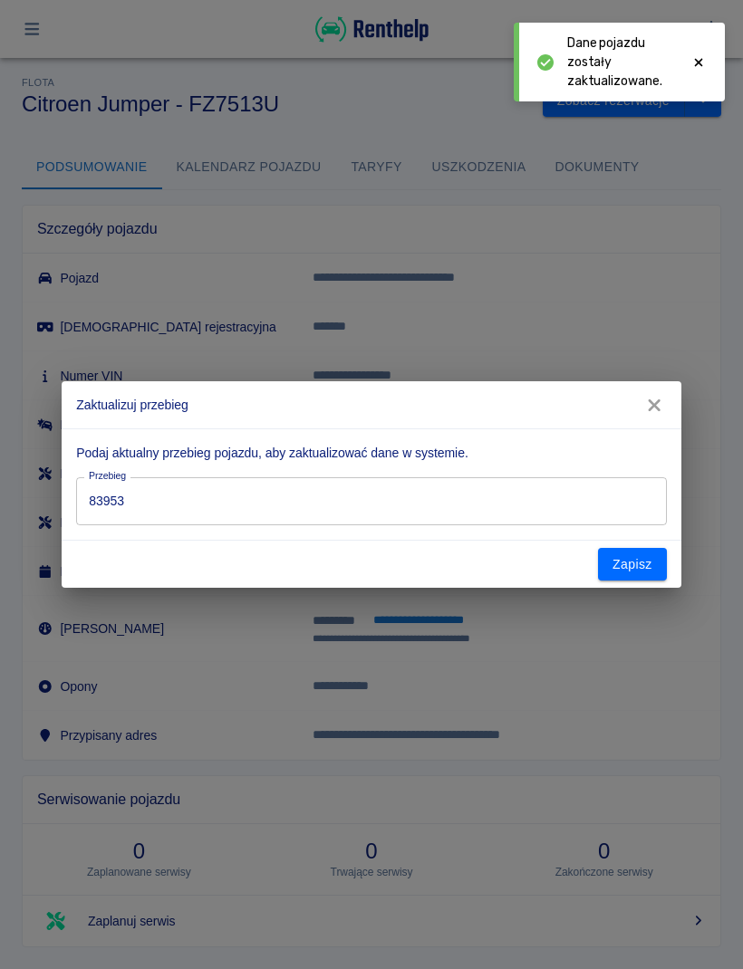
click at [592, 494] on input "83953" at bounding box center [371, 501] width 590 height 48
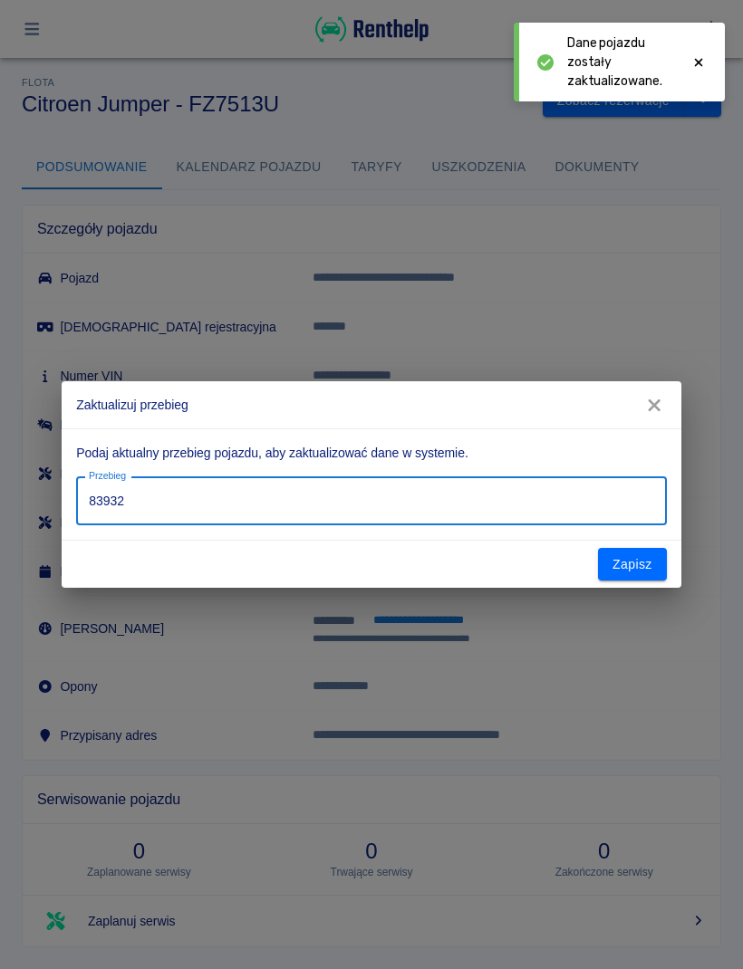
type input "83932"
click at [614, 567] on button "Zapisz" at bounding box center [632, 565] width 69 height 34
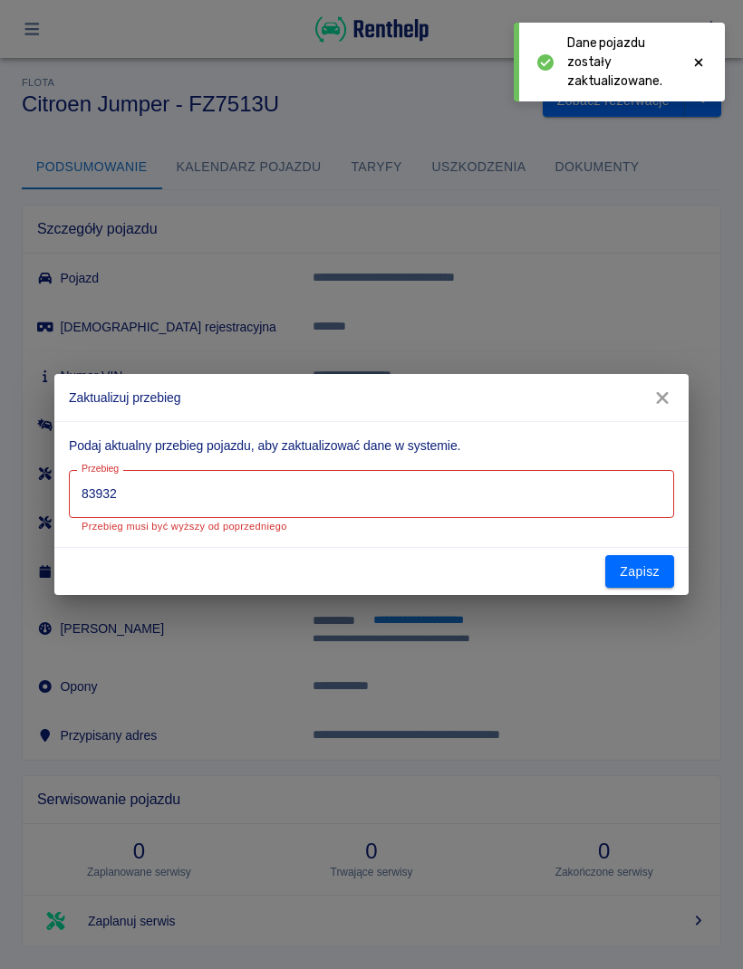
click at [646, 582] on button "Zapisz" at bounding box center [639, 572] width 69 height 34
click at [684, 427] on div "Podaj aktualny przebieg pojazdu, aby zaktualizować dane w systemie. Przebieg 83…" at bounding box center [371, 484] width 634 height 127
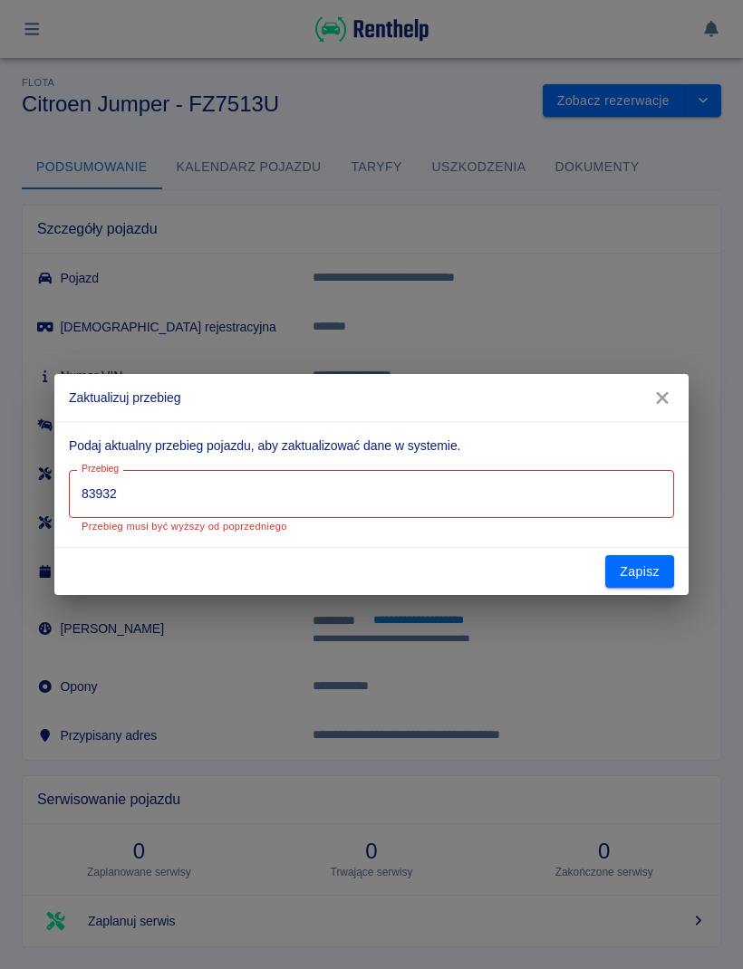
click at [671, 409] on button "button" at bounding box center [662, 398] width 38 height 34
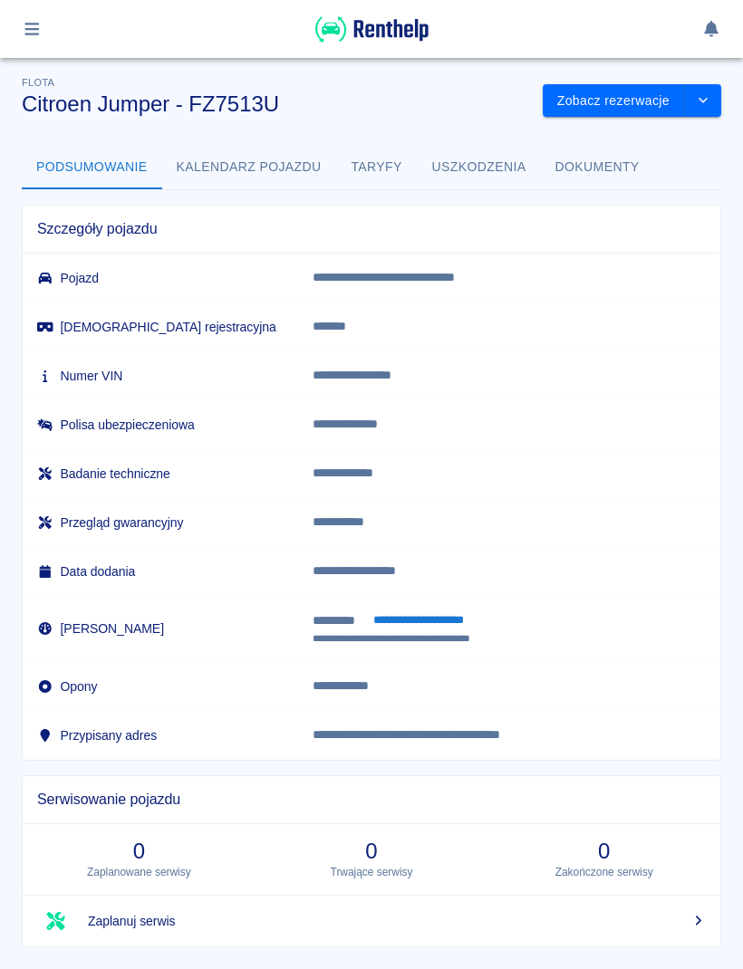
click at [30, 41] on button "button" at bounding box center [31, 29] width 35 height 31
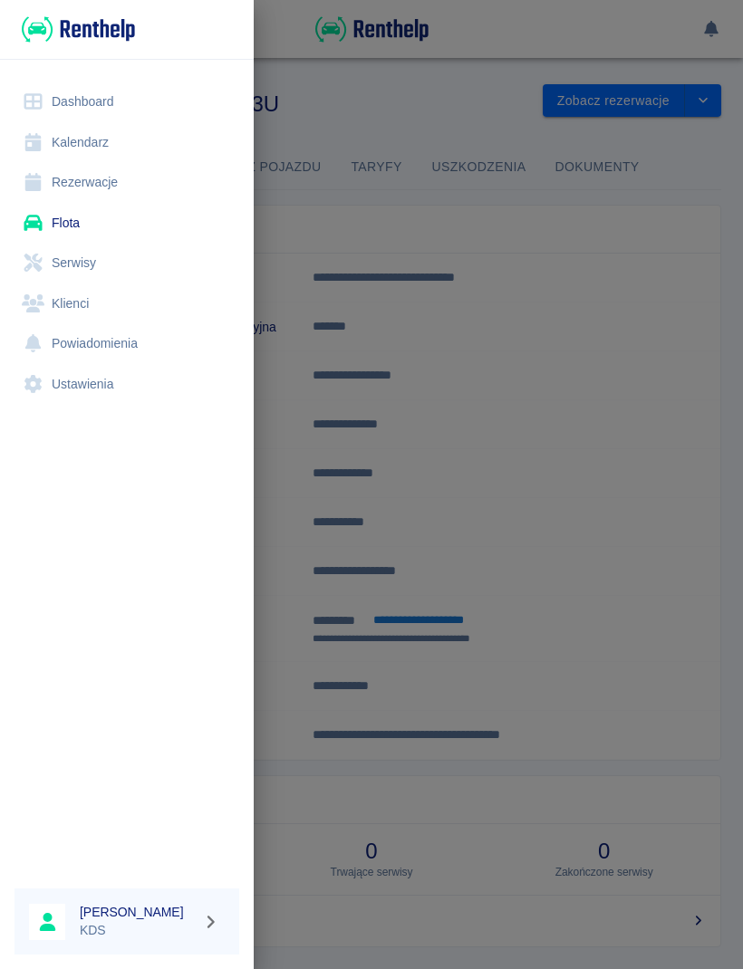
click at [68, 226] on link "Flota" at bounding box center [126, 223] width 225 height 41
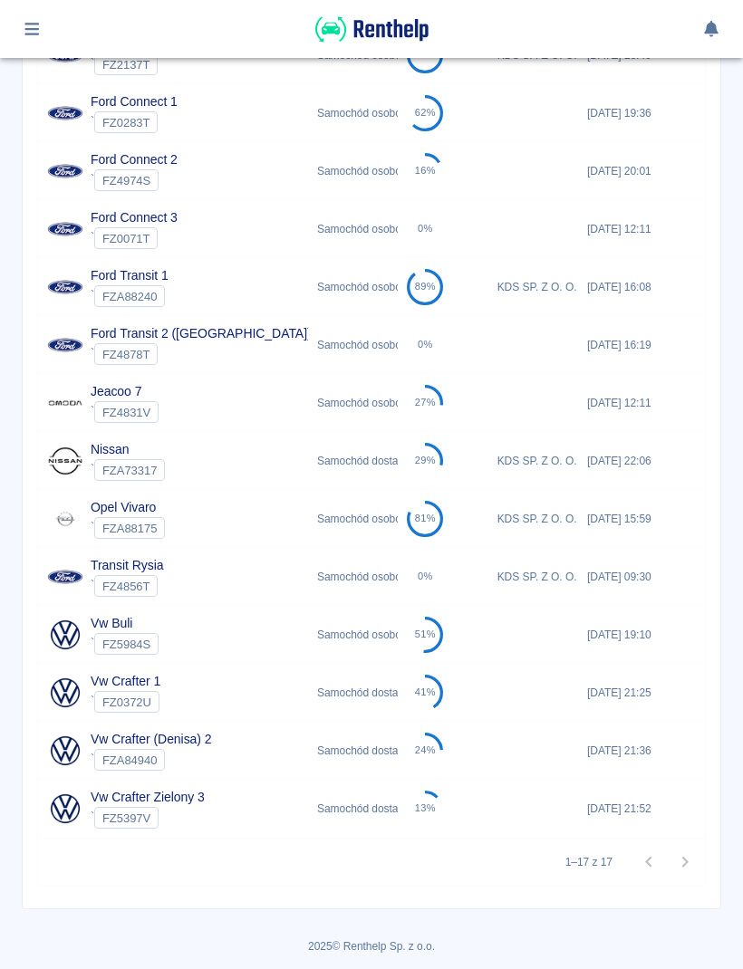
scroll to position [485, 0]
click at [377, 684] on div "Samochód dostawczy" at bounding box center [353, 693] width 90 height 58
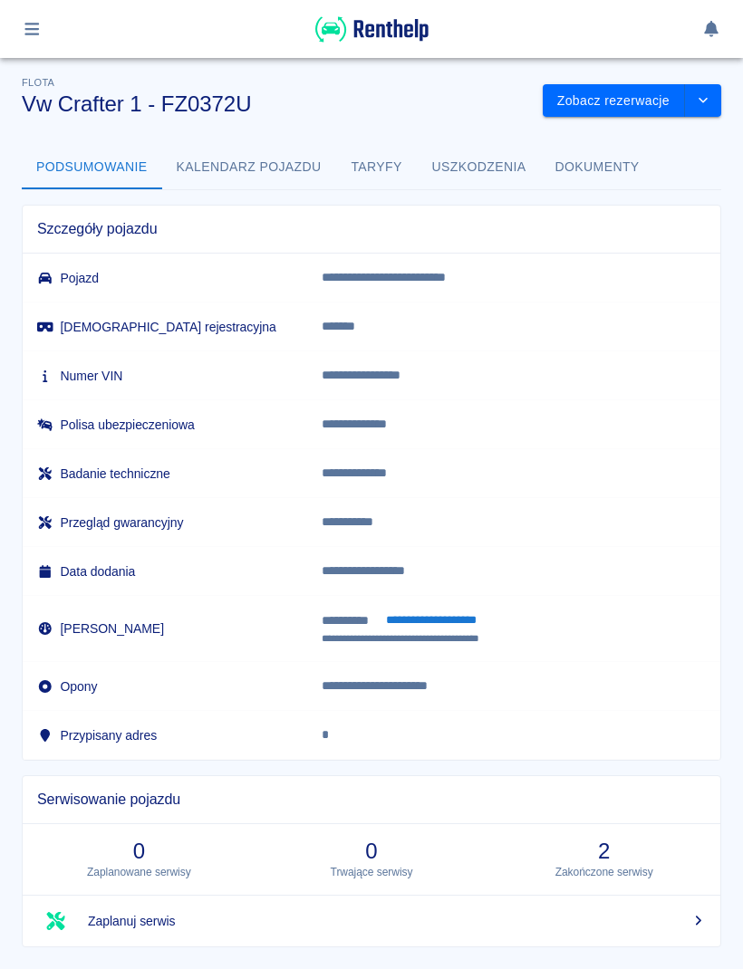
click at [36, 32] on icon "button" at bounding box center [32, 29] width 21 height 16
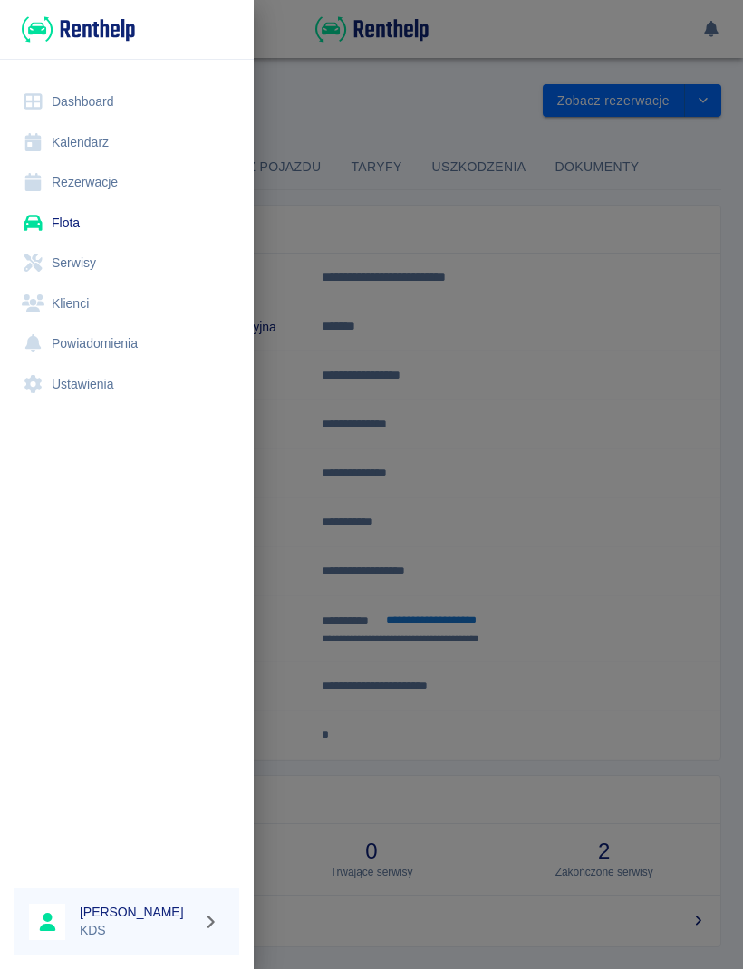
click at [93, 135] on link "Kalendarz" at bounding box center [126, 142] width 225 height 41
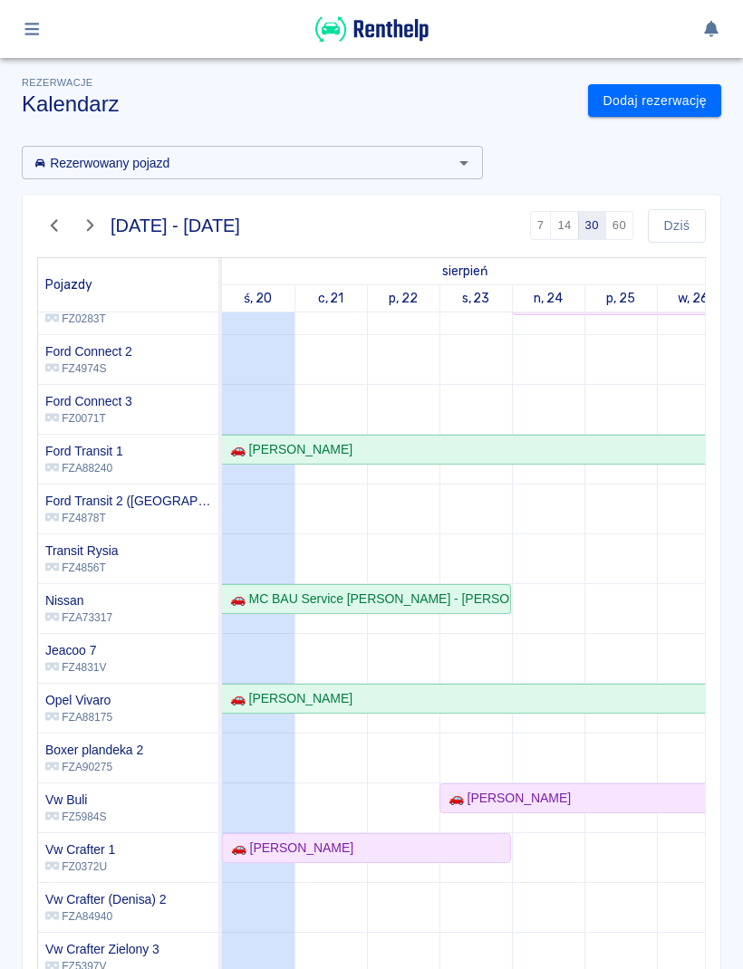
scroll to position [187, 0]
click at [466, 846] on div "🚗 [PERSON_NAME]" at bounding box center [366, 848] width 285 height 19
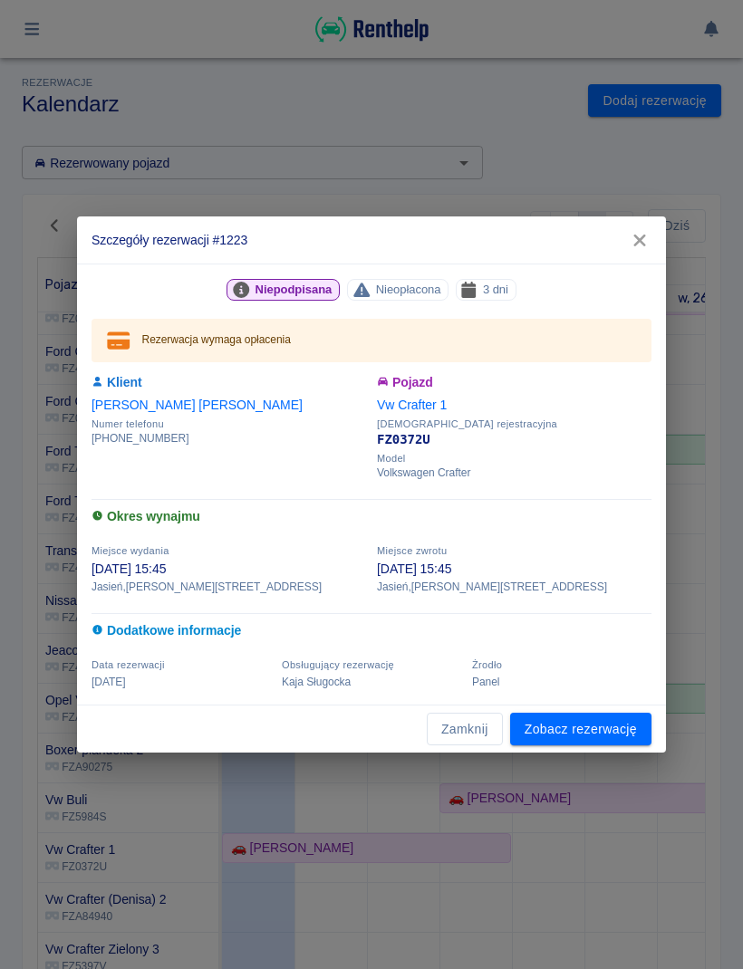
click at [619, 722] on link "Zobacz rezerwację" at bounding box center [580, 730] width 141 height 34
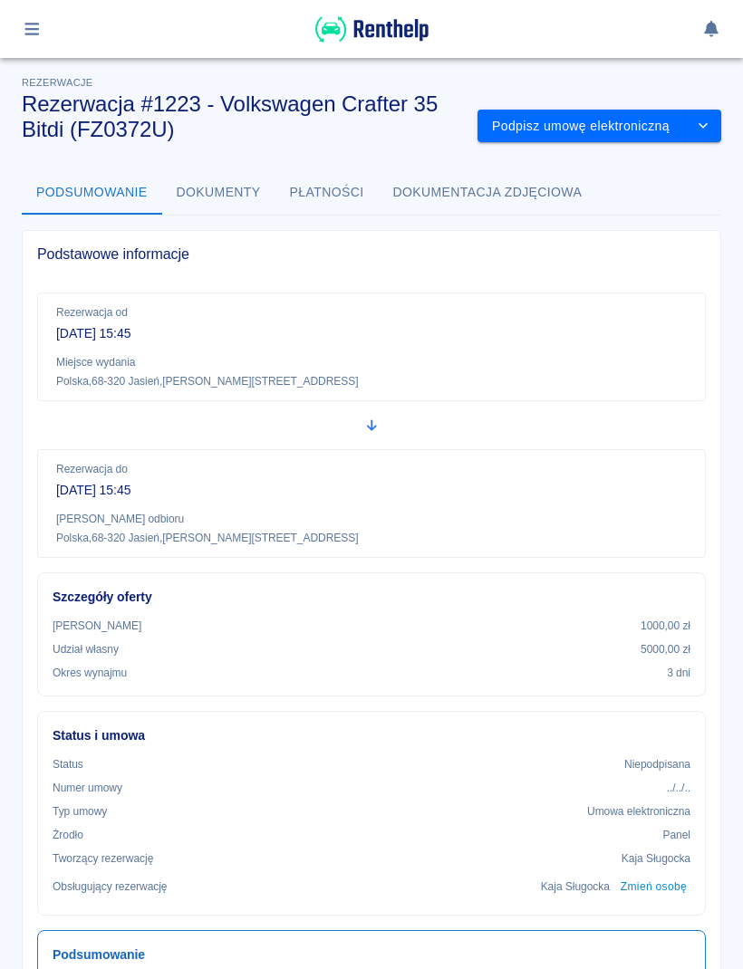
click at [611, 128] on button "Podpisz umowę elektroniczną" at bounding box center [580, 127] width 207 height 34
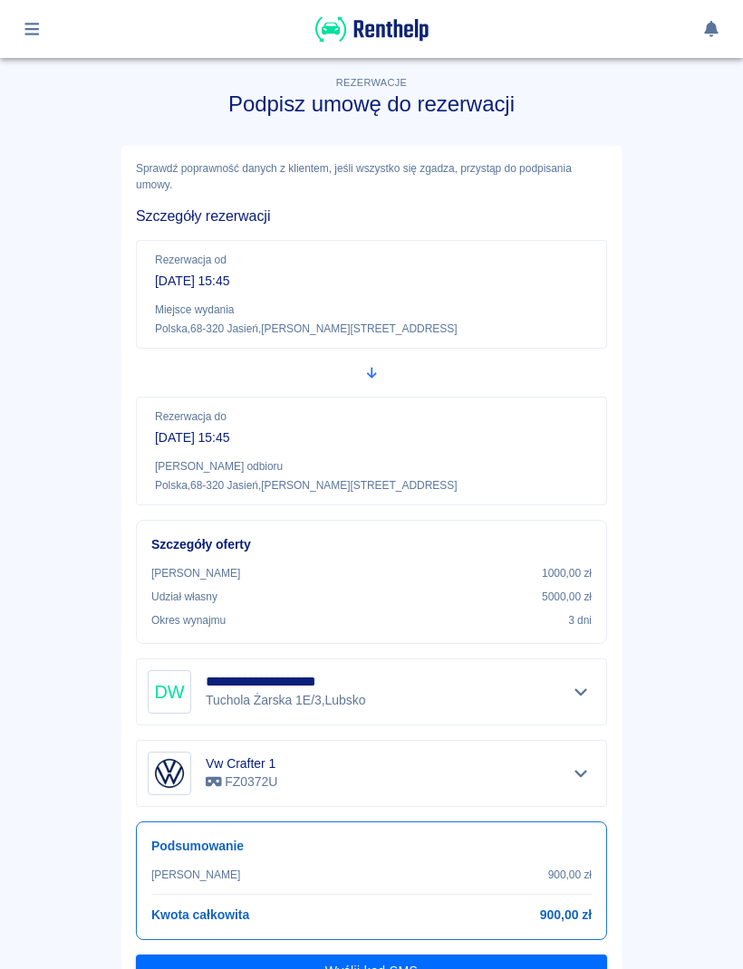
scroll to position [87, 0]
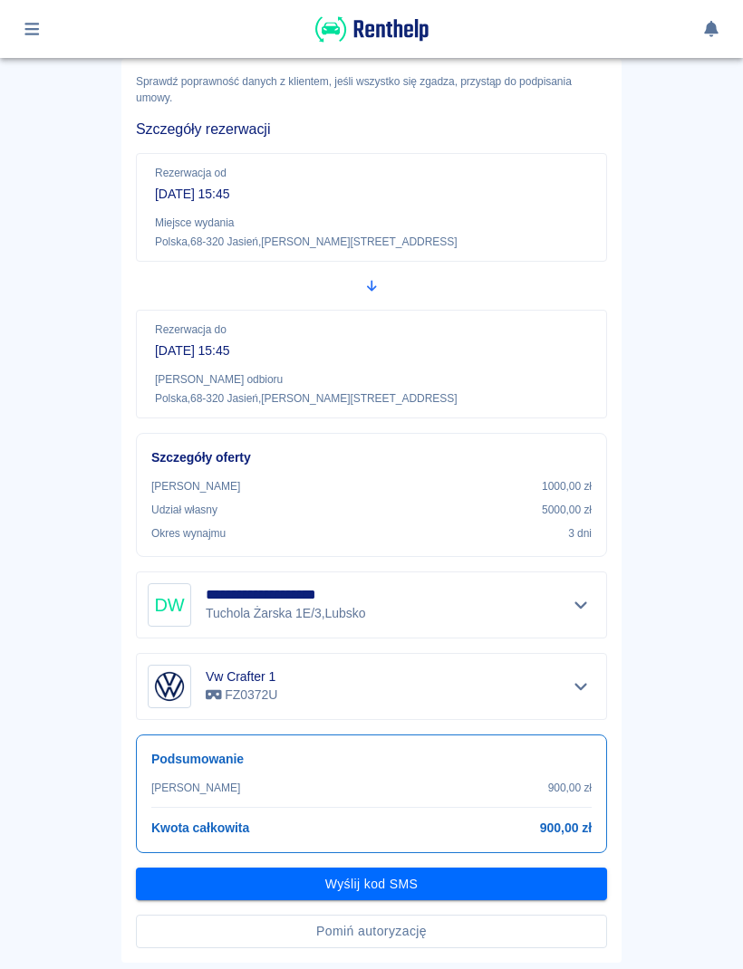
click at [446, 928] on button "Pomiń autoryzację" at bounding box center [371, 932] width 471 height 34
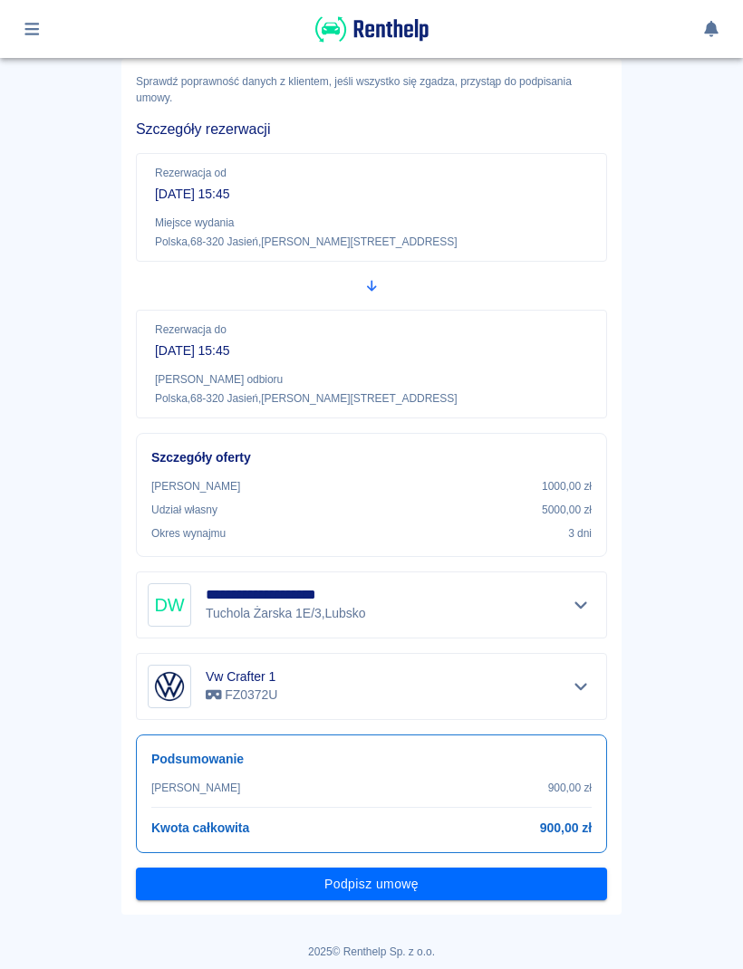
click at [462, 886] on button "Podpisz umowę" at bounding box center [371, 885] width 471 height 34
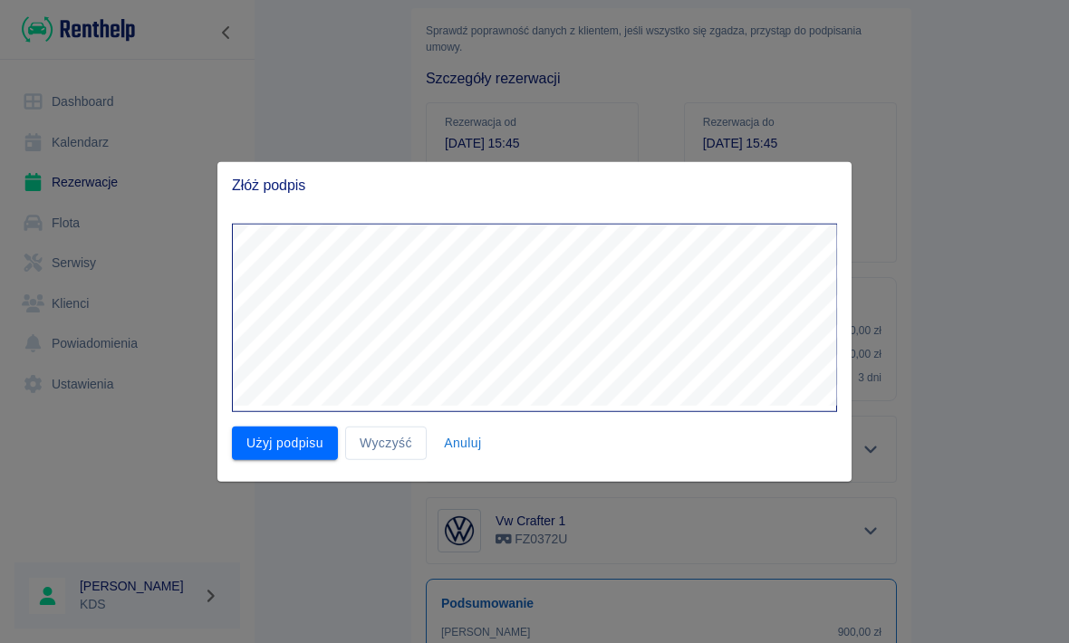
click at [282, 439] on button "Użyj podpisu" at bounding box center [285, 444] width 106 height 34
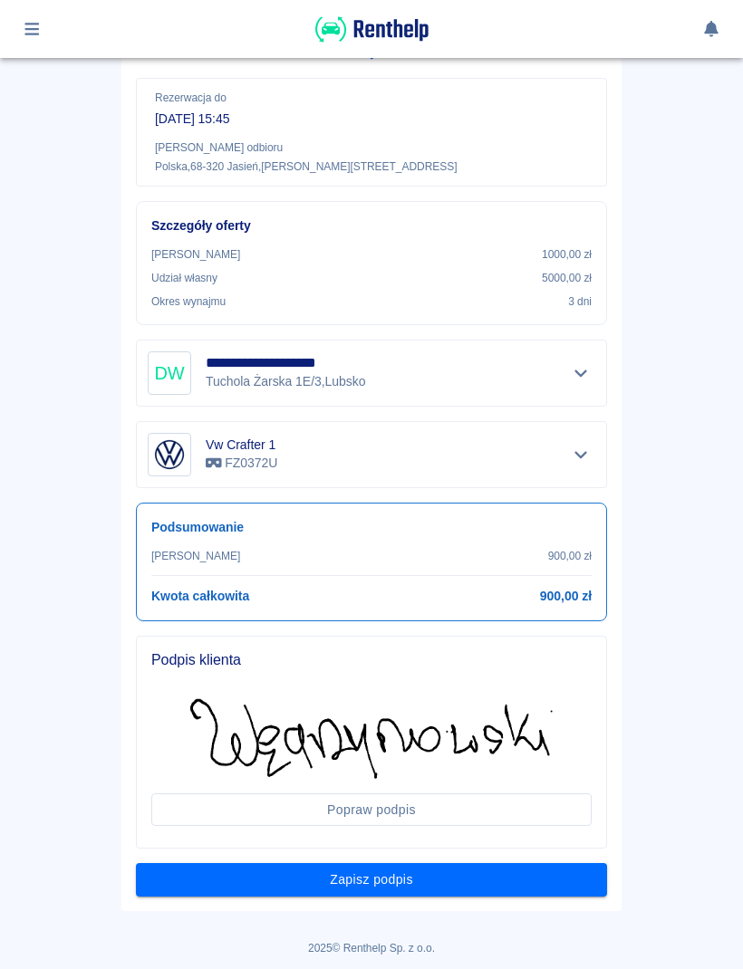
scroll to position [318, 0]
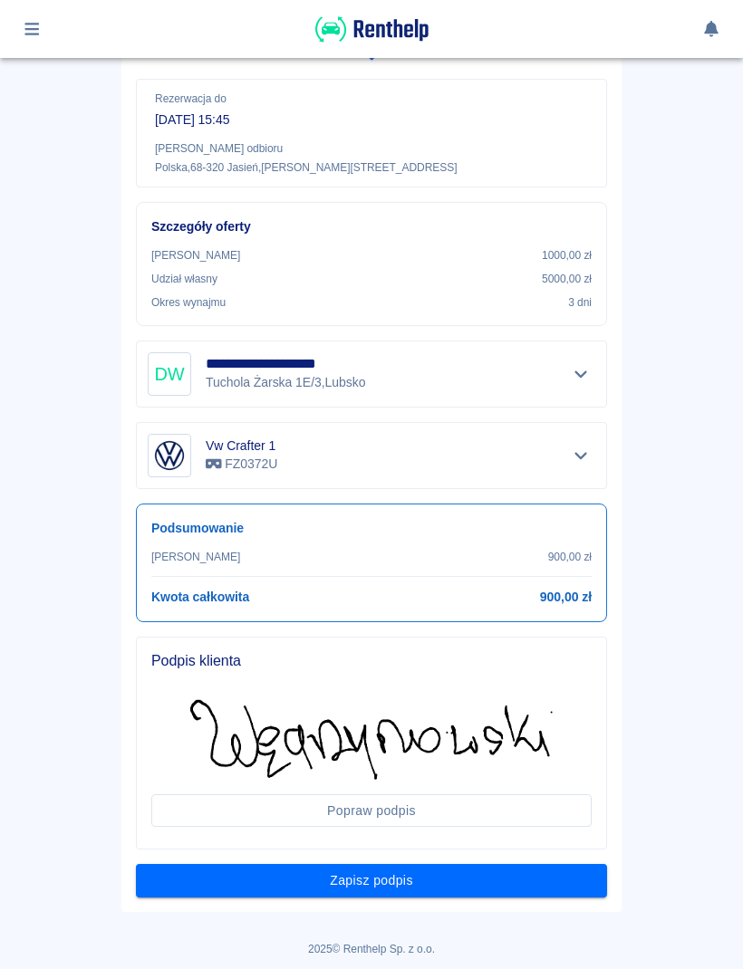
click at [472, 883] on button "Zapisz podpis" at bounding box center [371, 881] width 471 height 34
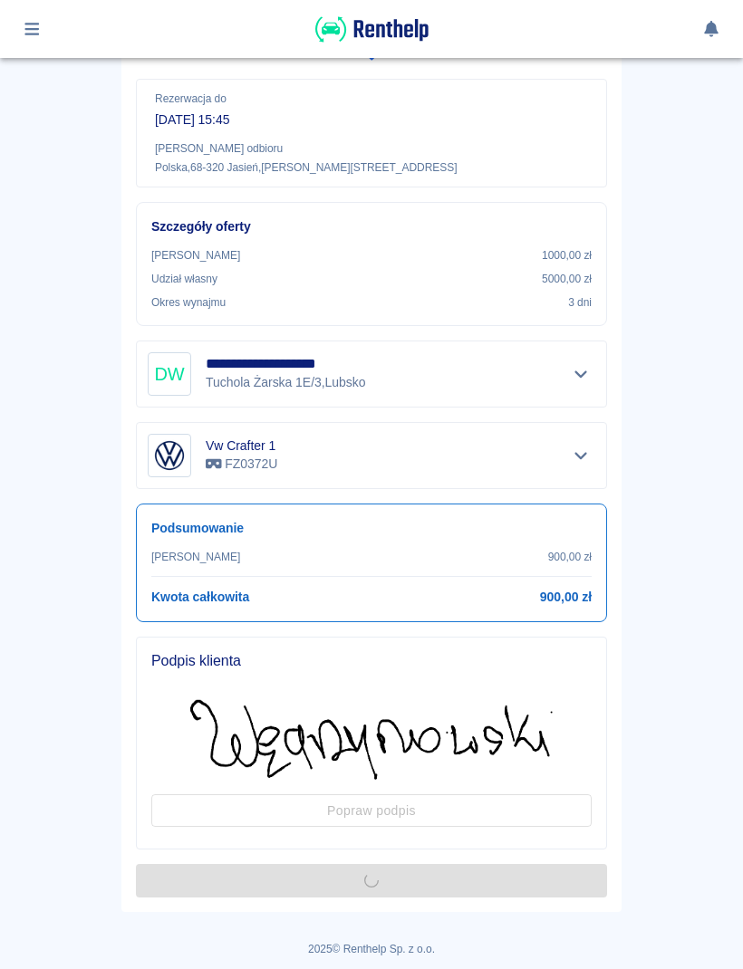
scroll to position [0, 0]
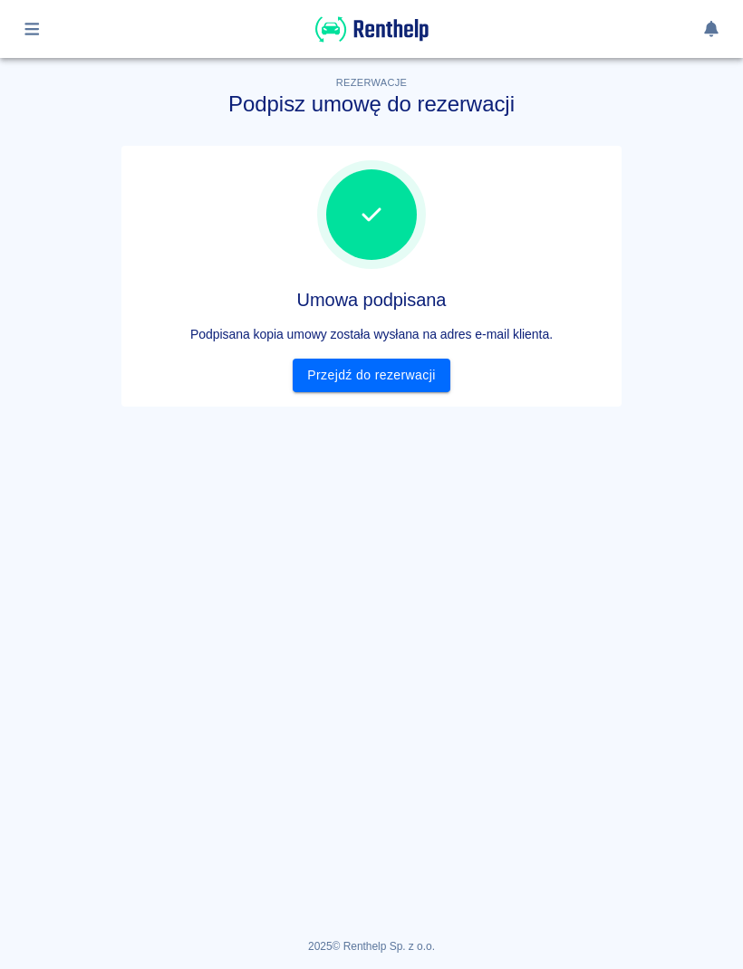
click at [406, 389] on link "Przejdź do rezerwacji" at bounding box center [371, 376] width 157 height 34
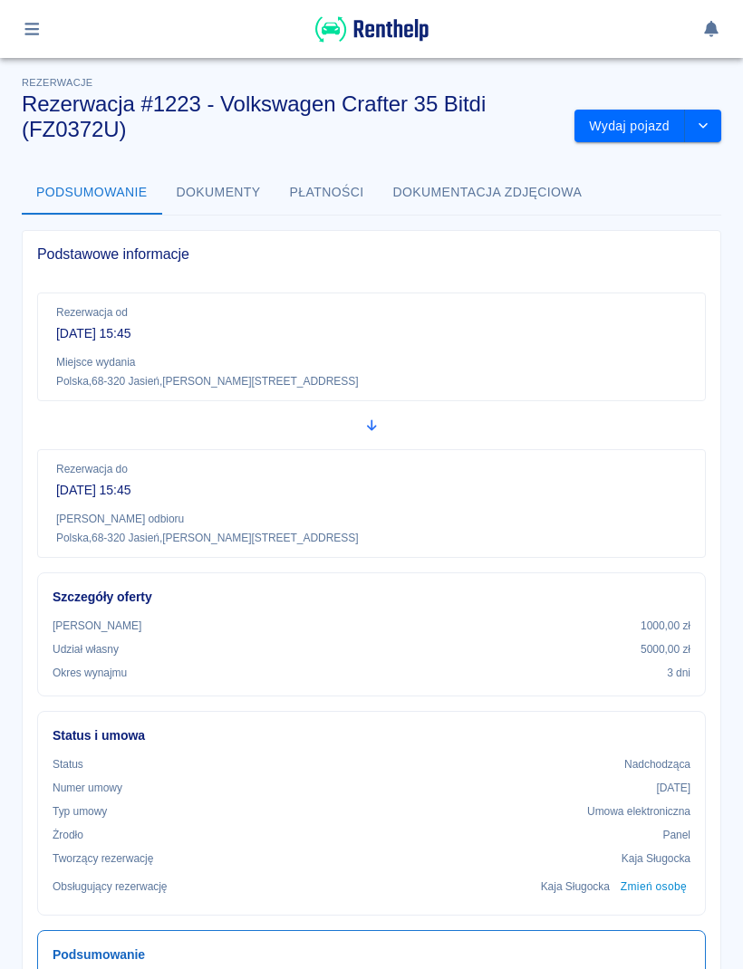
click at [636, 131] on button "Wydaj pojazd" at bounding box center [629, 127] width 110 height 34
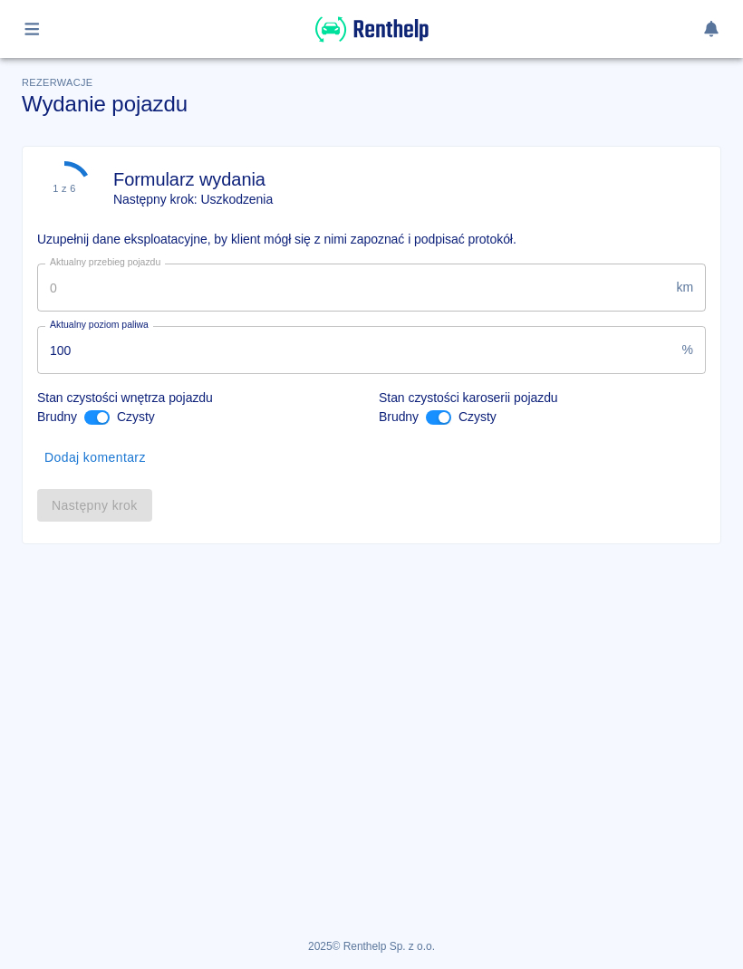
type input "113572"
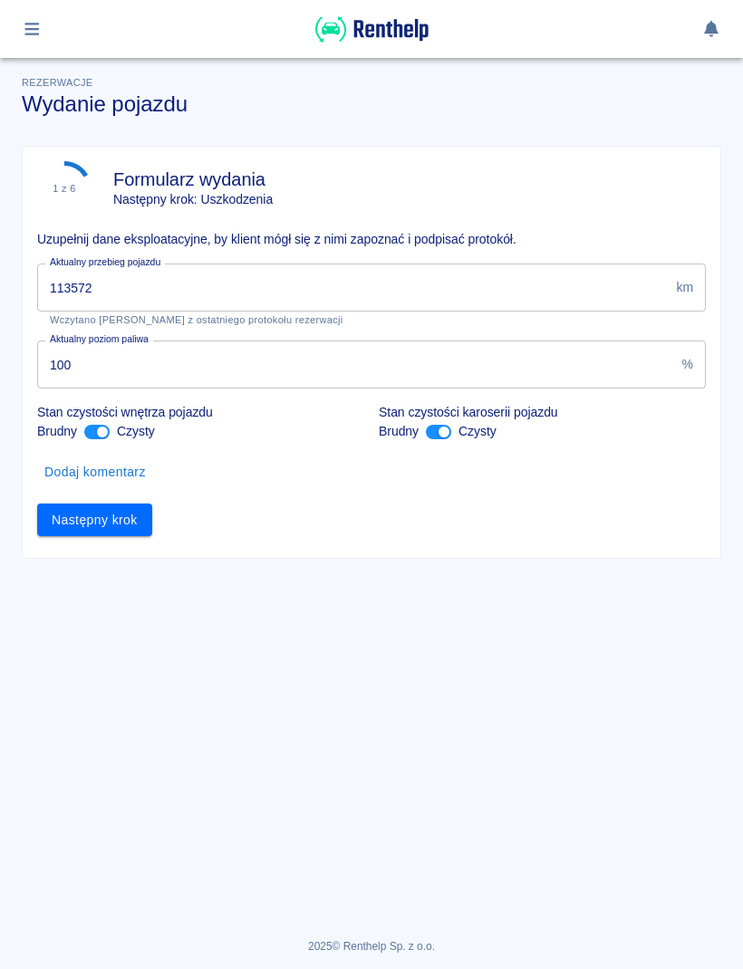
click at [124, 523] on button "Następny krok" at bounding box center [94, 521] width 115 height 34
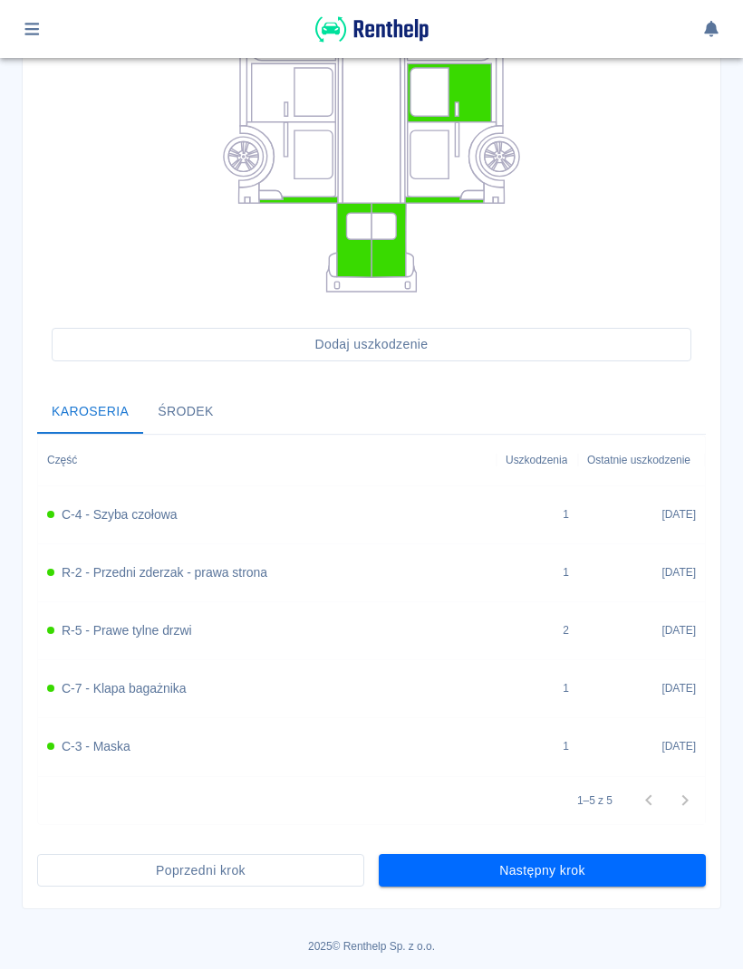
scroll to position [358, 0]
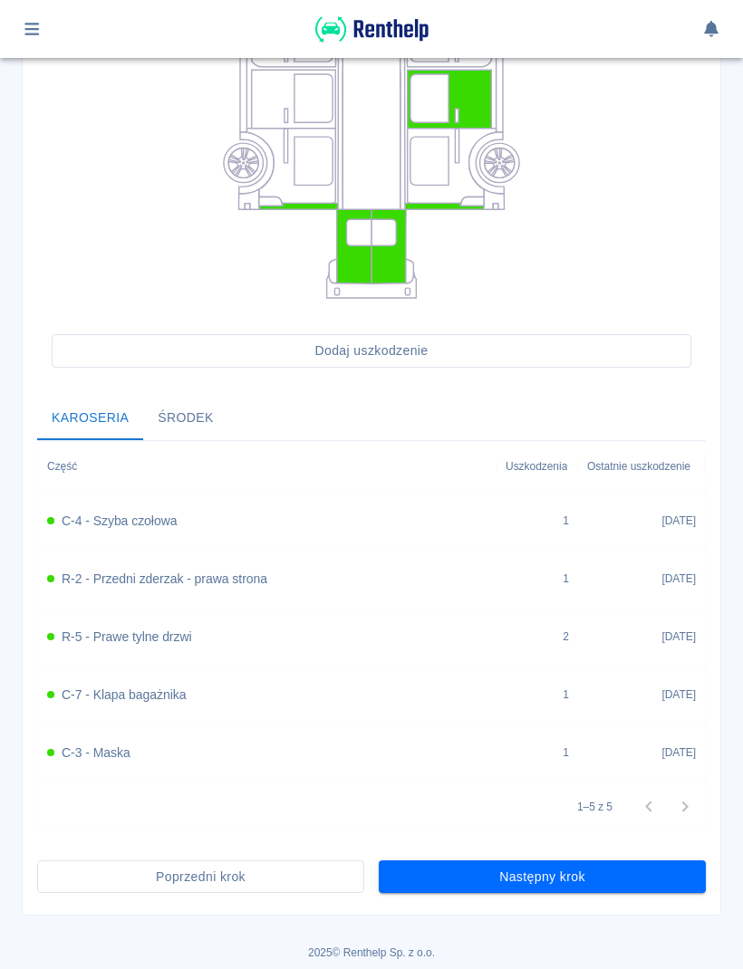
click at [600, 860] on button "Następny krok" at bounding box center [542, 877] width 327 height 34
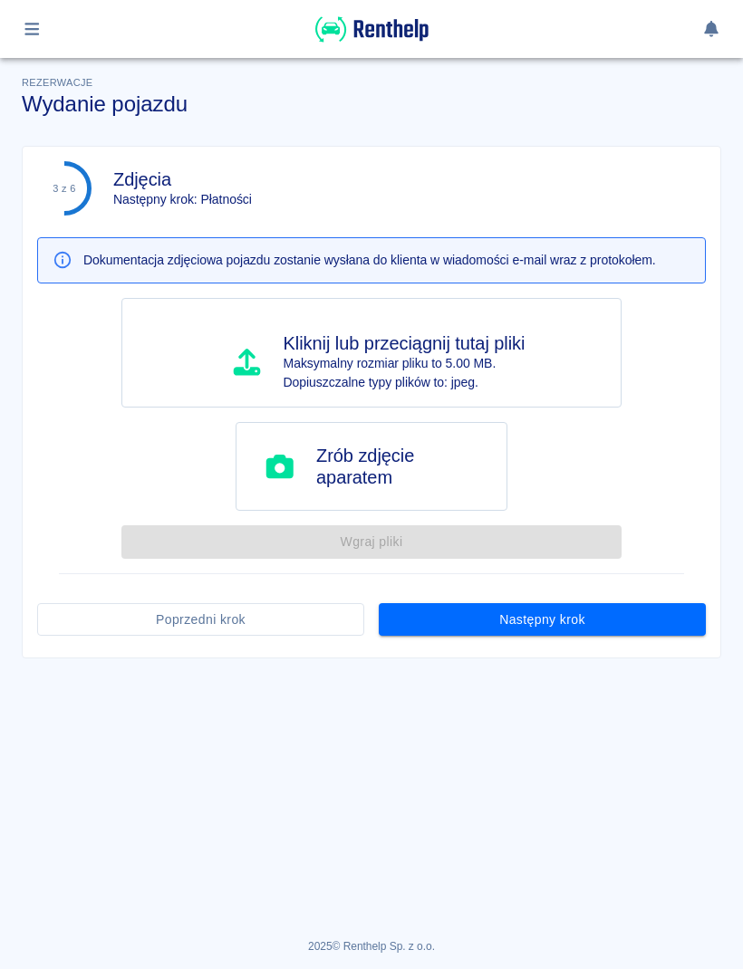
click at [595, 629] on button "Następny krok" at bounding box center [542, 620] width 327 height 34
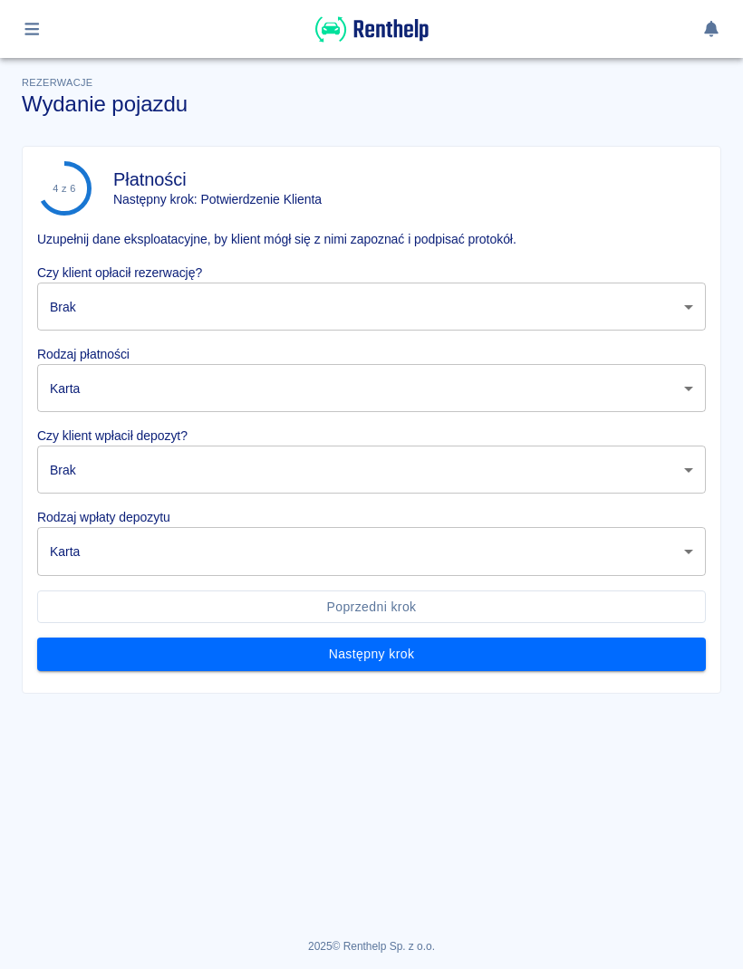
click at [595, 308] on body "Używamy plików Cookies, by zapewnić Ci najlepsze możliwe doświadczenie. Aby dow…" at bounding box center [371, 484] width 743 height 969
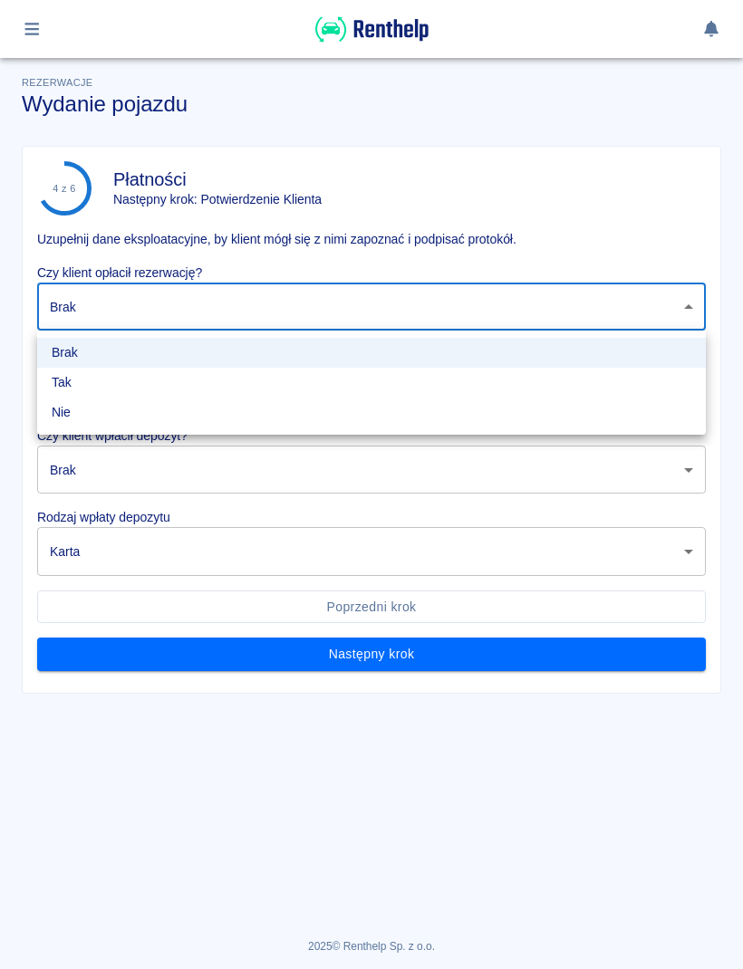
click at [178, 395] on li "Tak" at bounding box center [371, 383] width 668 height 30
type input "true"
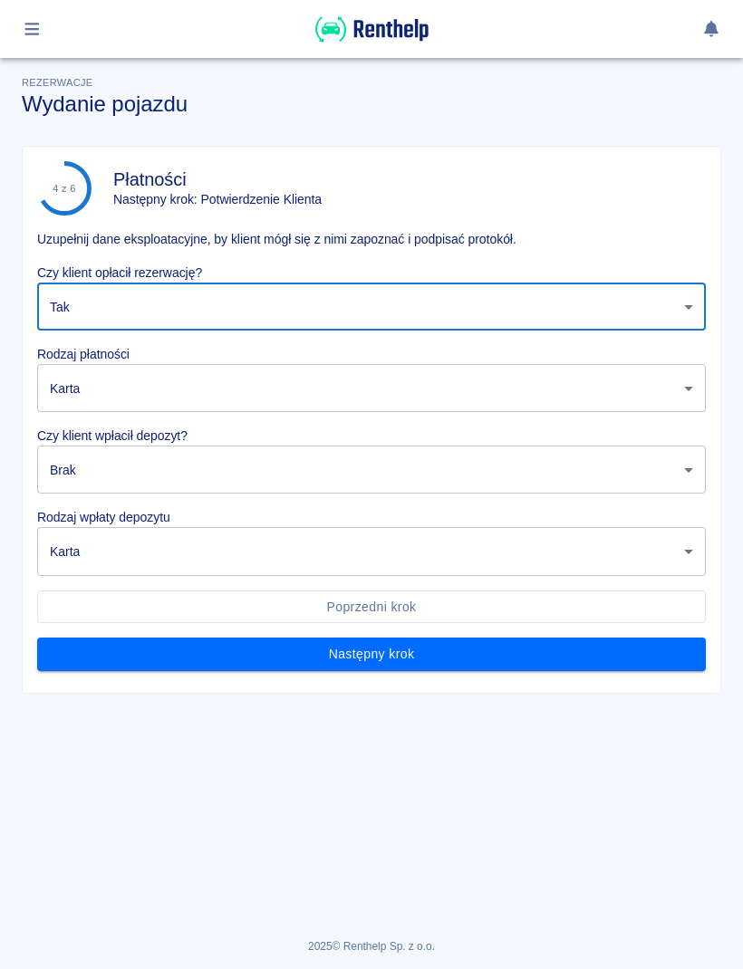
click at [206, 393] on body "Używamy plików Cookies, by zapewnić Ci najlepsze możliwe doświadczenie. Aby dow…" at bounding box center [371, 484] width 743 height 969
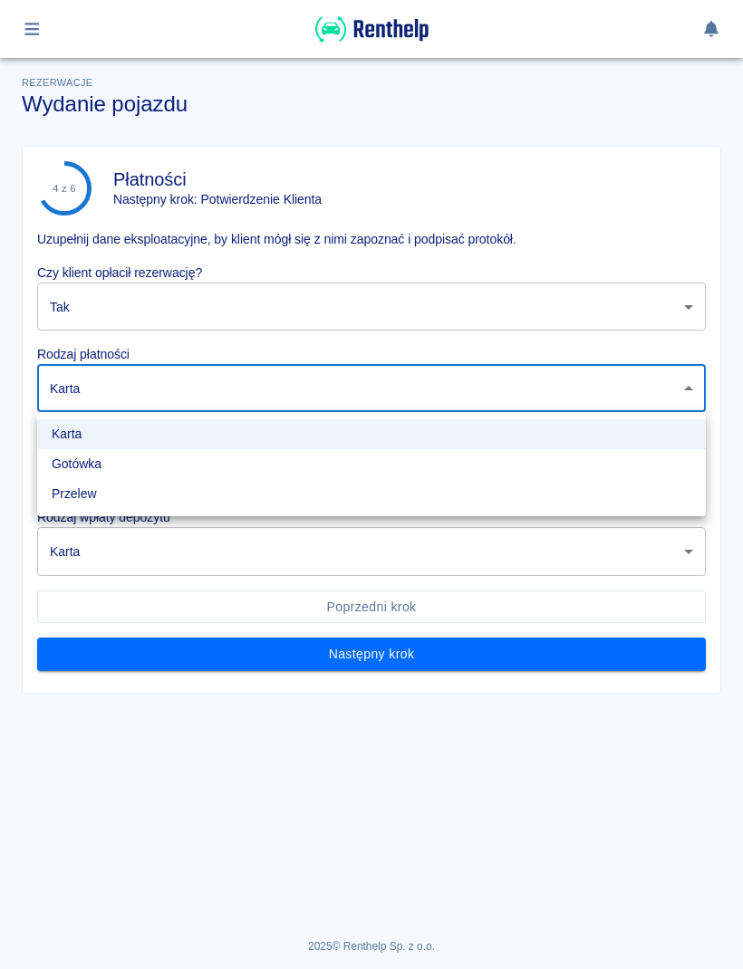
click at [124, 475] on li "Gotówka" at bounding box center [371, 464] width 668 height 30
type input "cash"
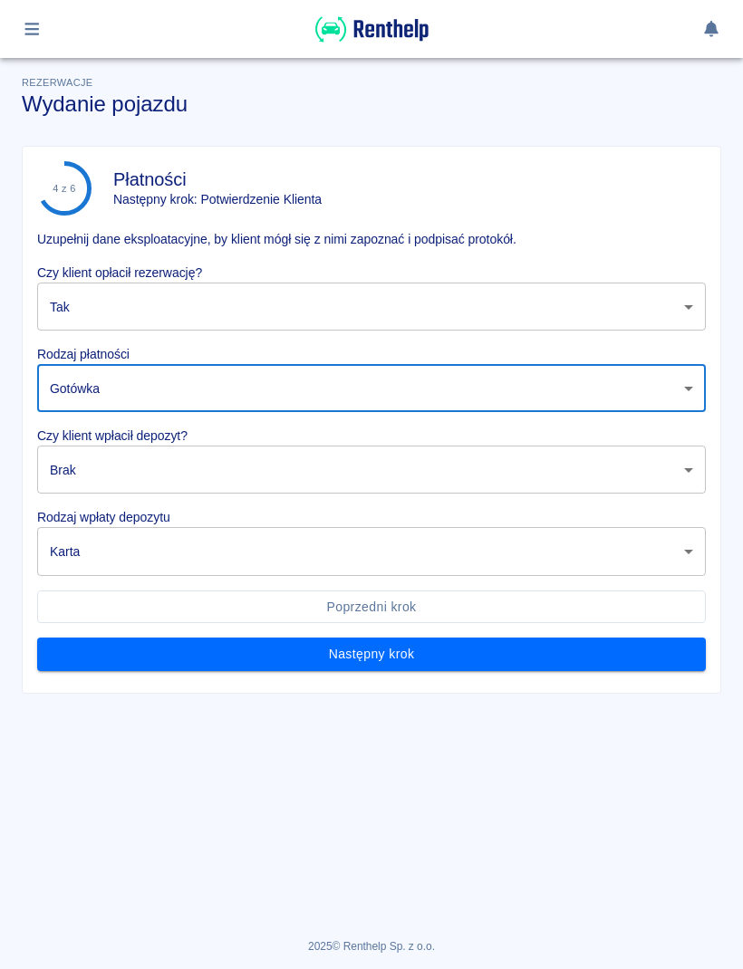
click at [180, 483] on body "Używamy plików Cookies, by zapewnić Ci najlepsze możliwe doświadczenie. Aby dow…" at bounding box center [371, 484] width 743 height 969
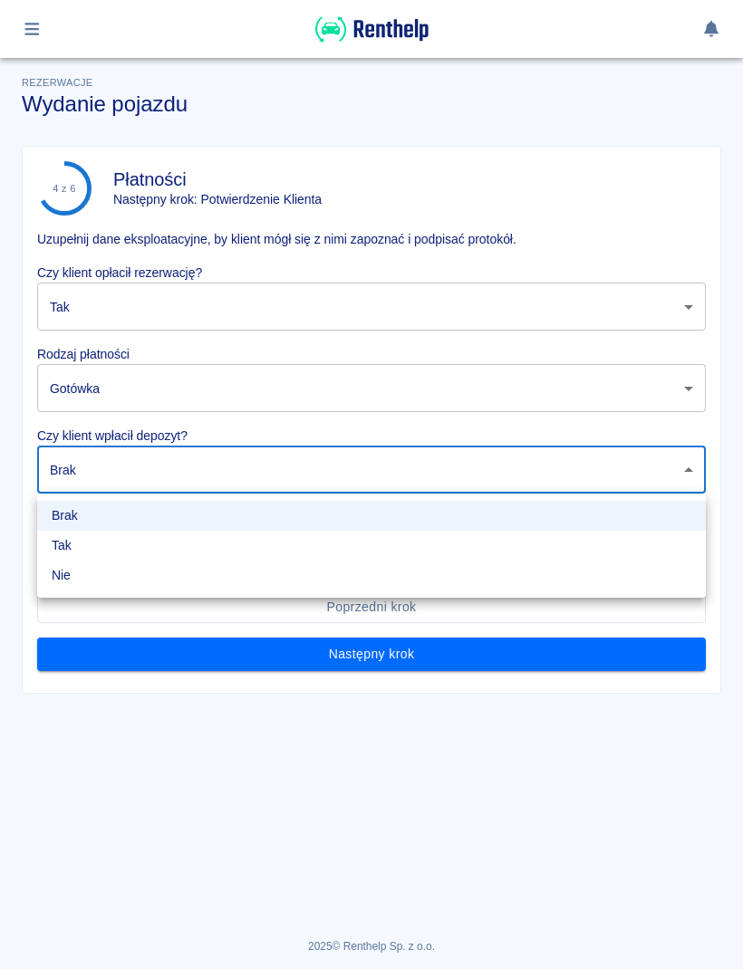
click at [101, 552] on li "Tak" at bounding box center [371, 546] width 668 height 30
type input "true"
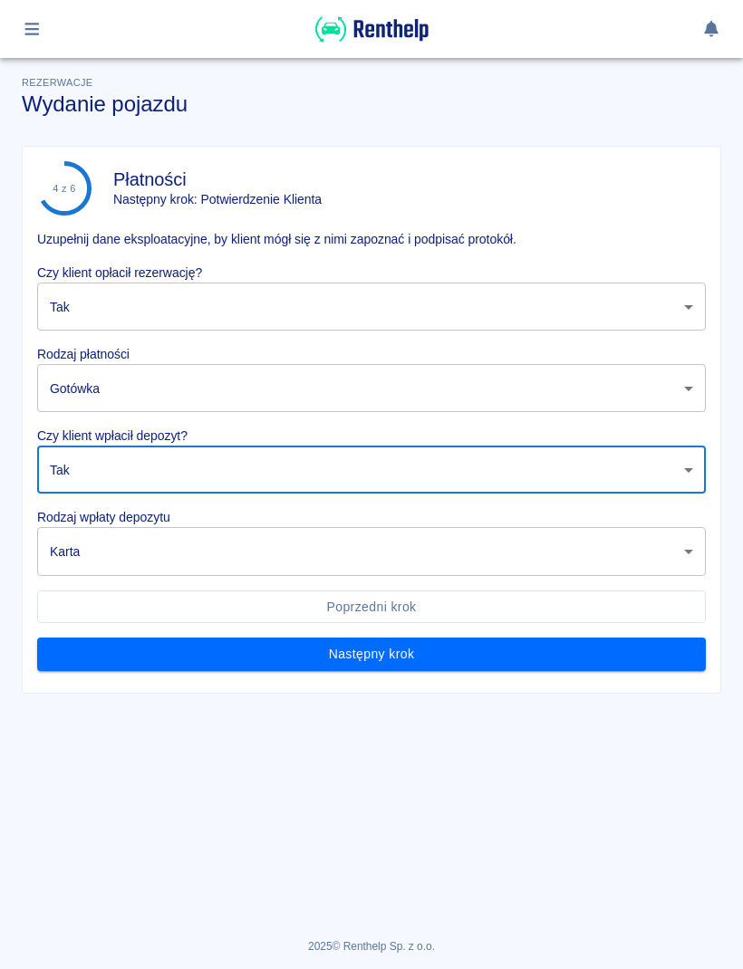
click at [178, 566] on body "Używamy plików Cookies, by zapewnić Ci najlepsze możliwe doświadczenie. Aby dow…" at bounding box center [371, 484] width 743 height 969
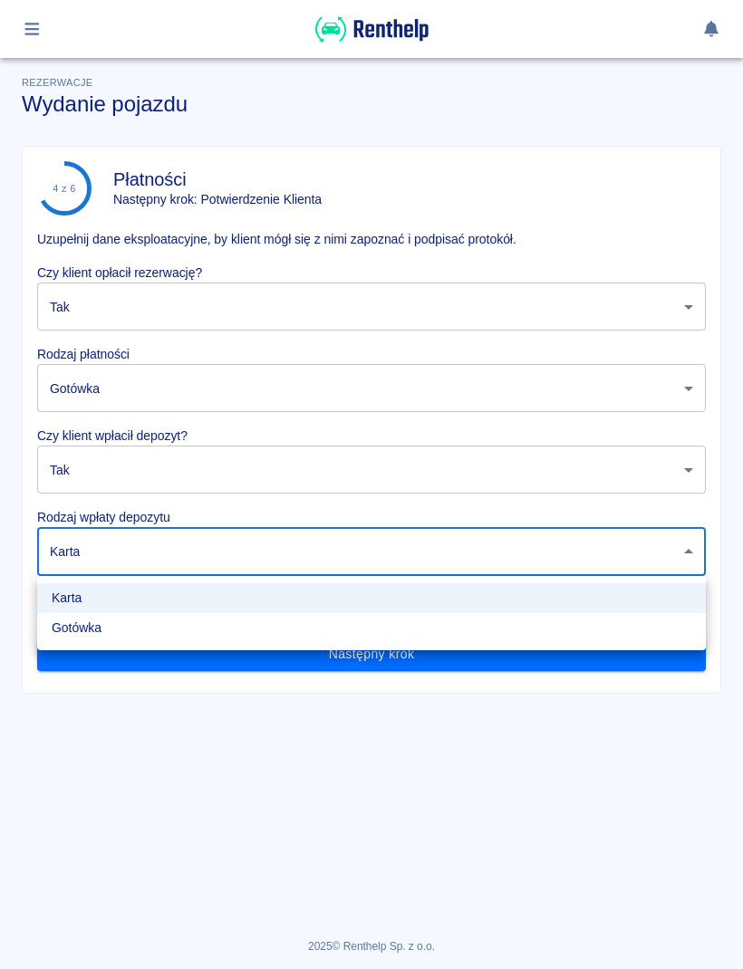
click at [120, 637] on li "Gotówka" at bounding box center [371, 628] width 668 height 30
type input "cash"
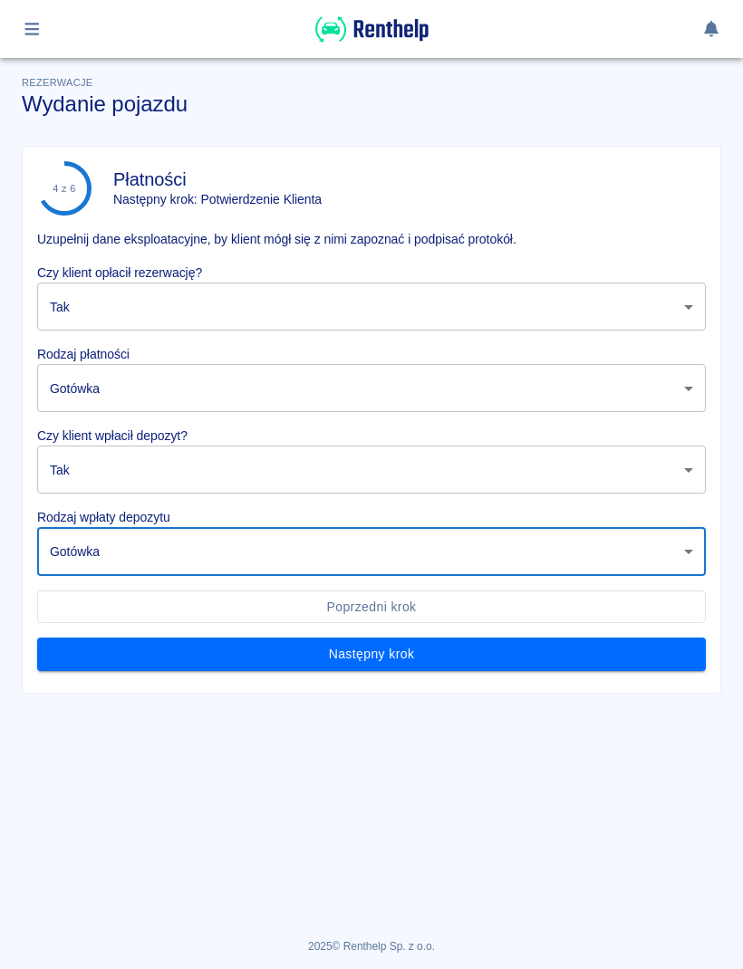
click at [514, 646] on button "Następny krok" at bounding box center [371, 655] width 668 height 34
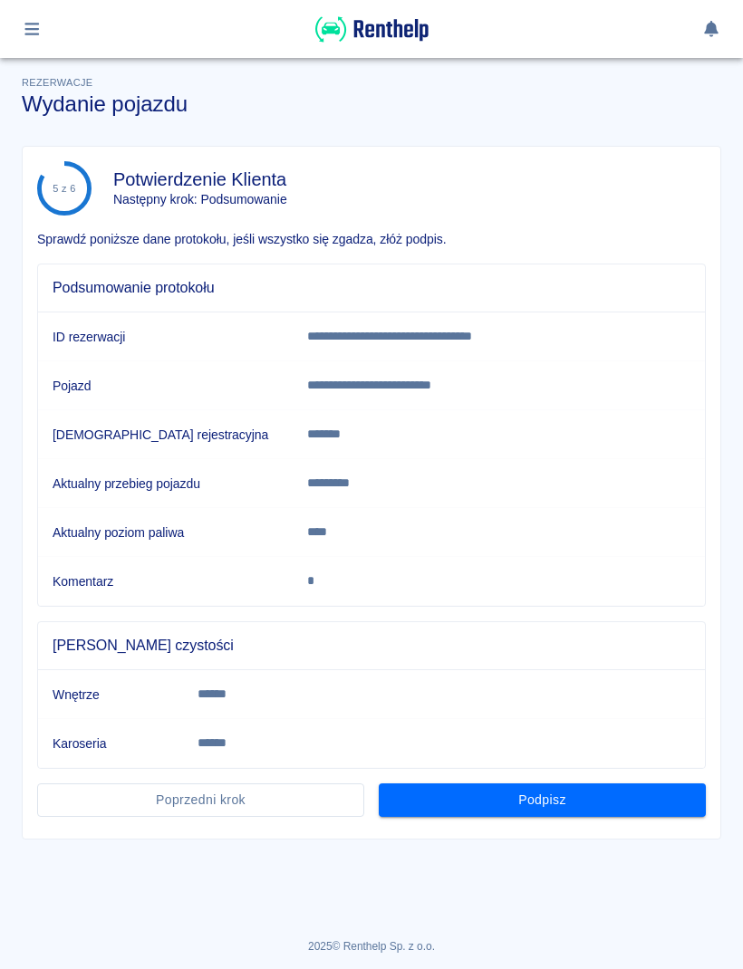
click at [658, 790] on button "Podpisz" at bounding box center [542, 800] width 327 height 34
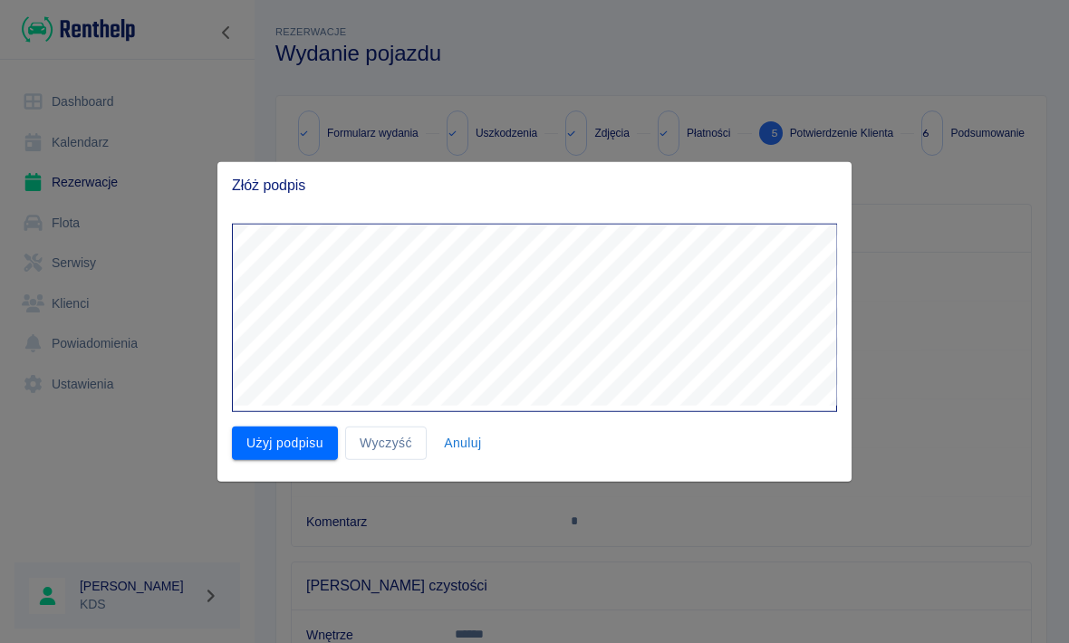
click at [281, 442] on button "Użyj podpisu" at bounding box center [285, 444] width 106 height 34
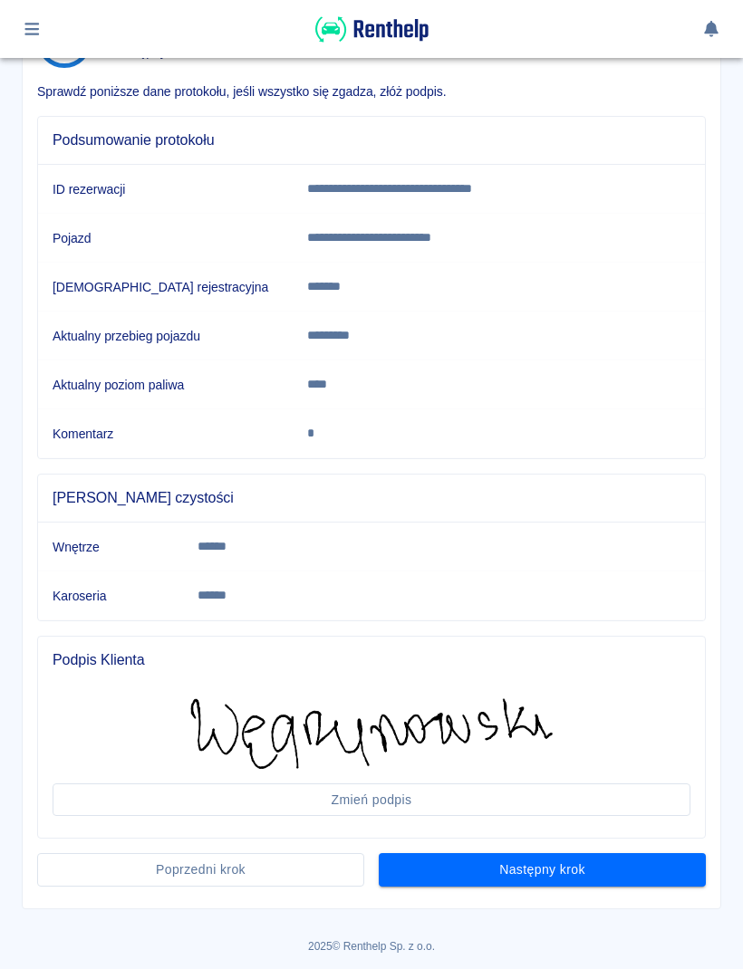
scroll to position [147, 0]
click at [660, 876] on button "Następny krok" at bounding box center [542, 871] width 327 height 34
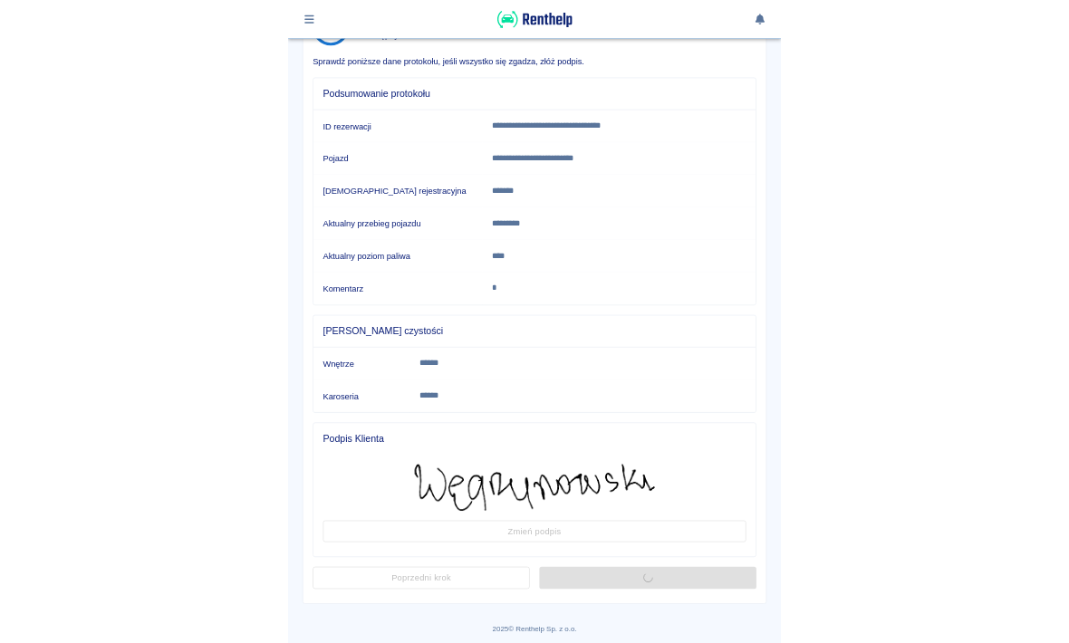
scroll to position [0, 0]
